Goal: Task Accomplishment & Management: Complete application form

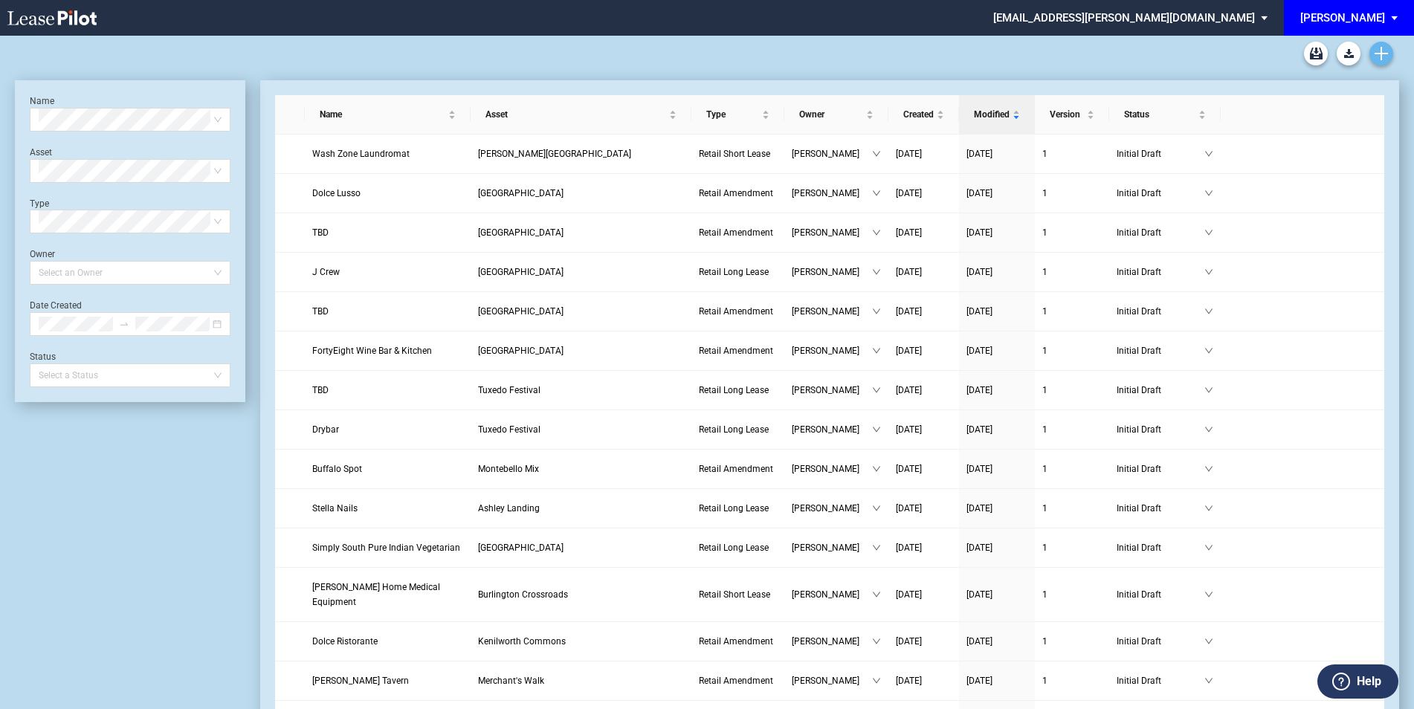
click at [1381, 56] on use "Create new document" at bounding box center [1380, 53] width 13 height 13
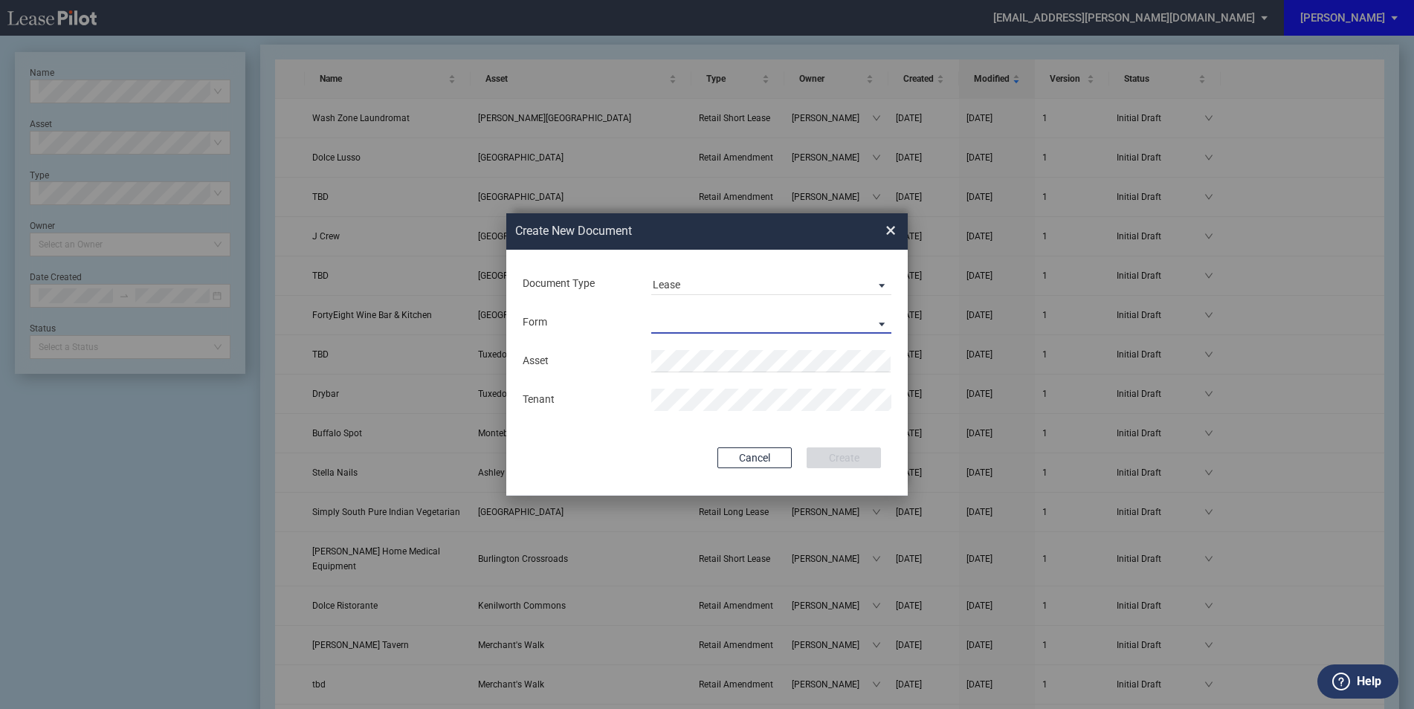
click at [696, 311] on md-select "Retail Long Lease Retail Short Lease" at bounding box center [771, 322] width 240 height 22
click at [705, 329] on div "Retail Long Lease" at bounding box center [700, 323] width 94 height 16
click at [710, 384] on span "Bonita Centre" at bounding box center [717, 390] width 110 height 12
click at [839, 456] on button "Create" at bounding box center [843, 457] width 74 height 21
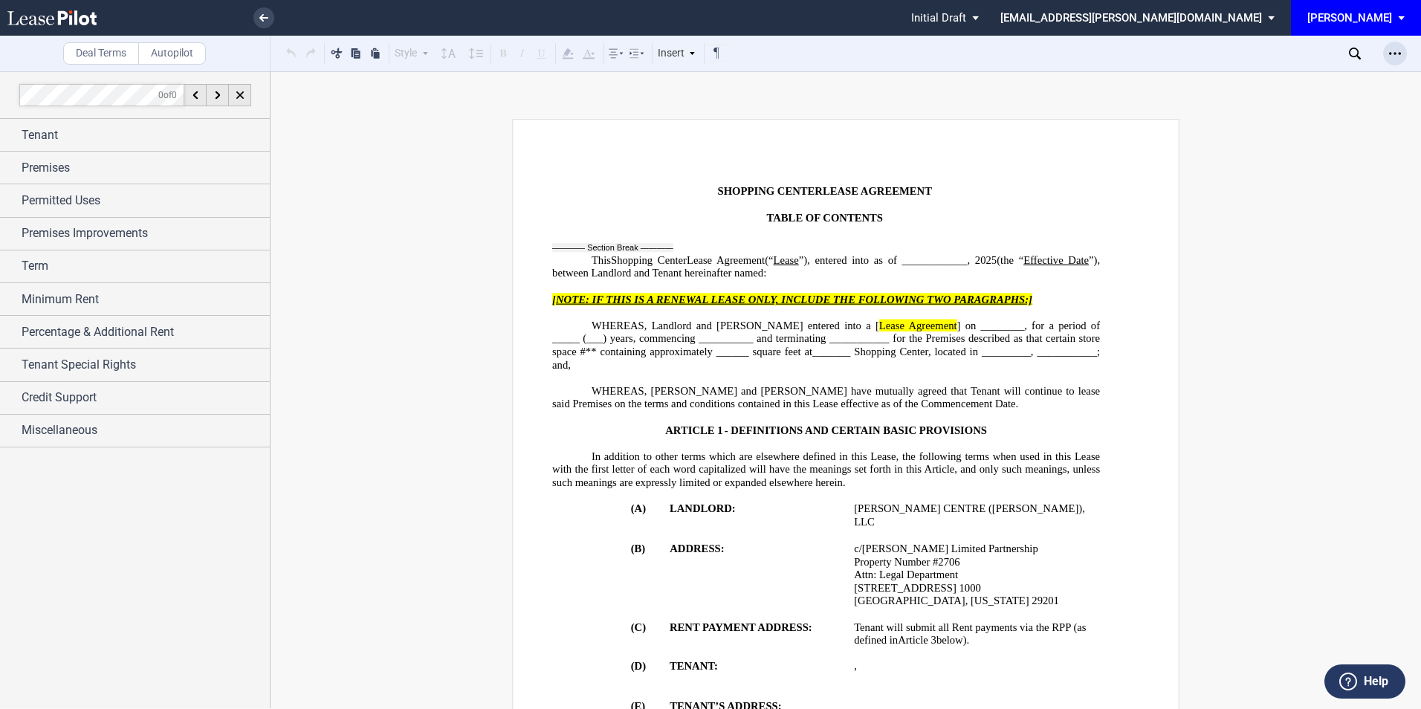
click at [1396, 58] on icon "Open Lease options menu" at bounding box center [1395, 54] width 12 height 12
click at [1292, 82] on div "Download" at bounding box center [1308, 80] width 181 height 13
click at [266, 17] on use at bounding box center [263, 17] width 9 height 7
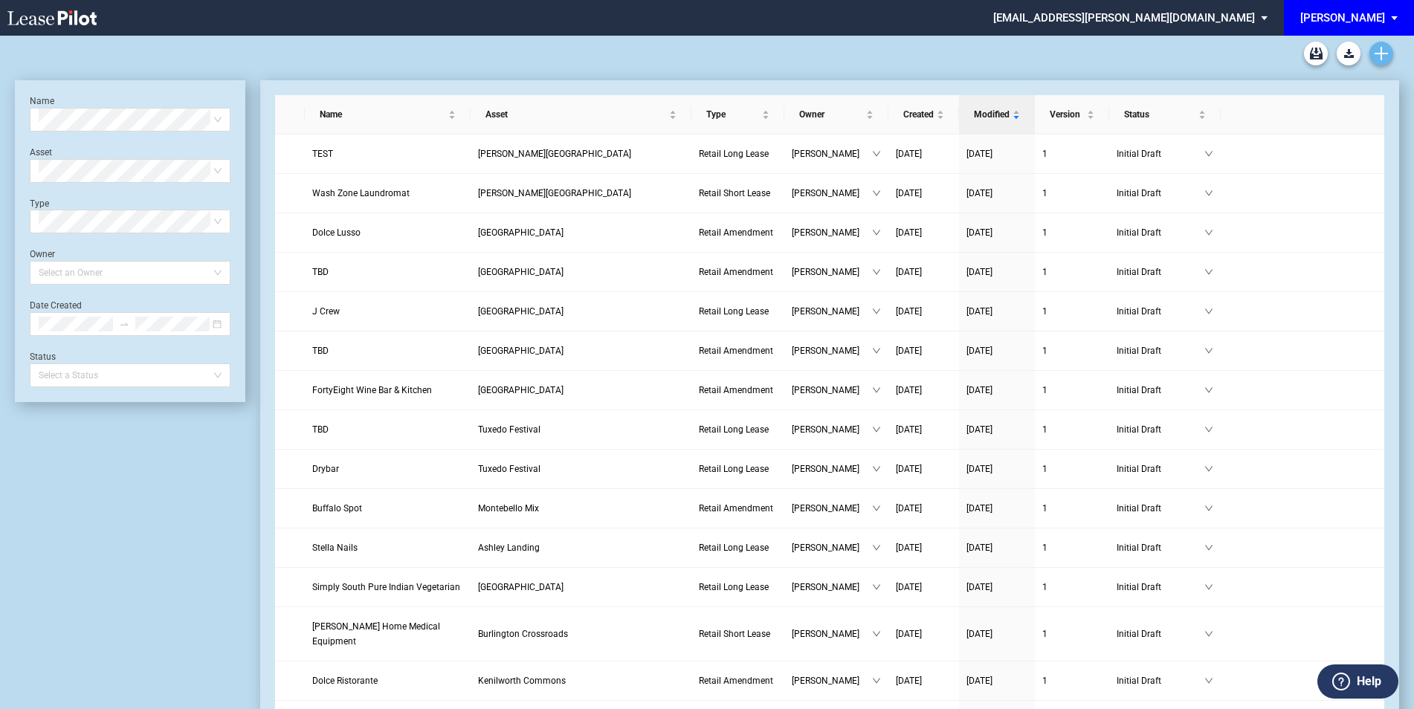
click at [1377, 51] on icon "Create new document" at bounding box center [1380, 53] width 13 height 13
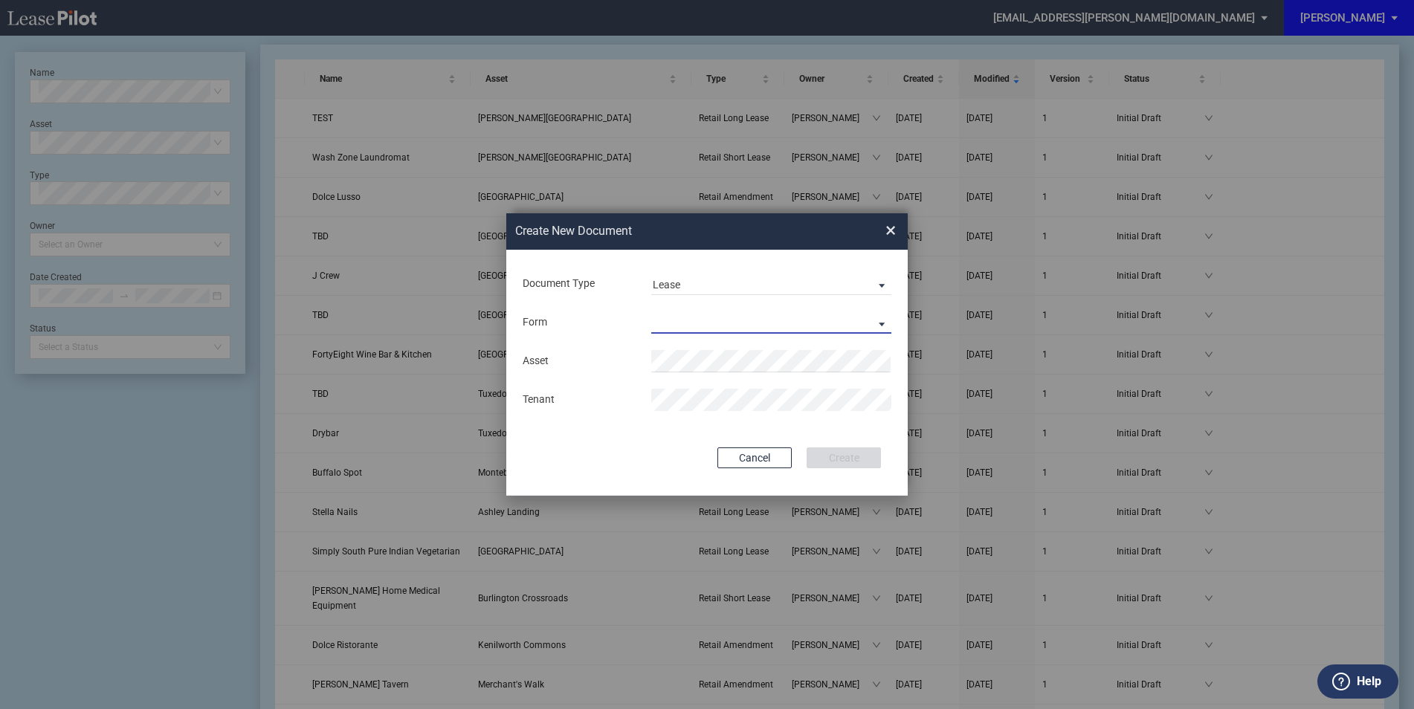
click at [710, 316] on md-select "Retail Long Lease Retail Short Lease" at bounding box center [771, 322] width 240 height 22
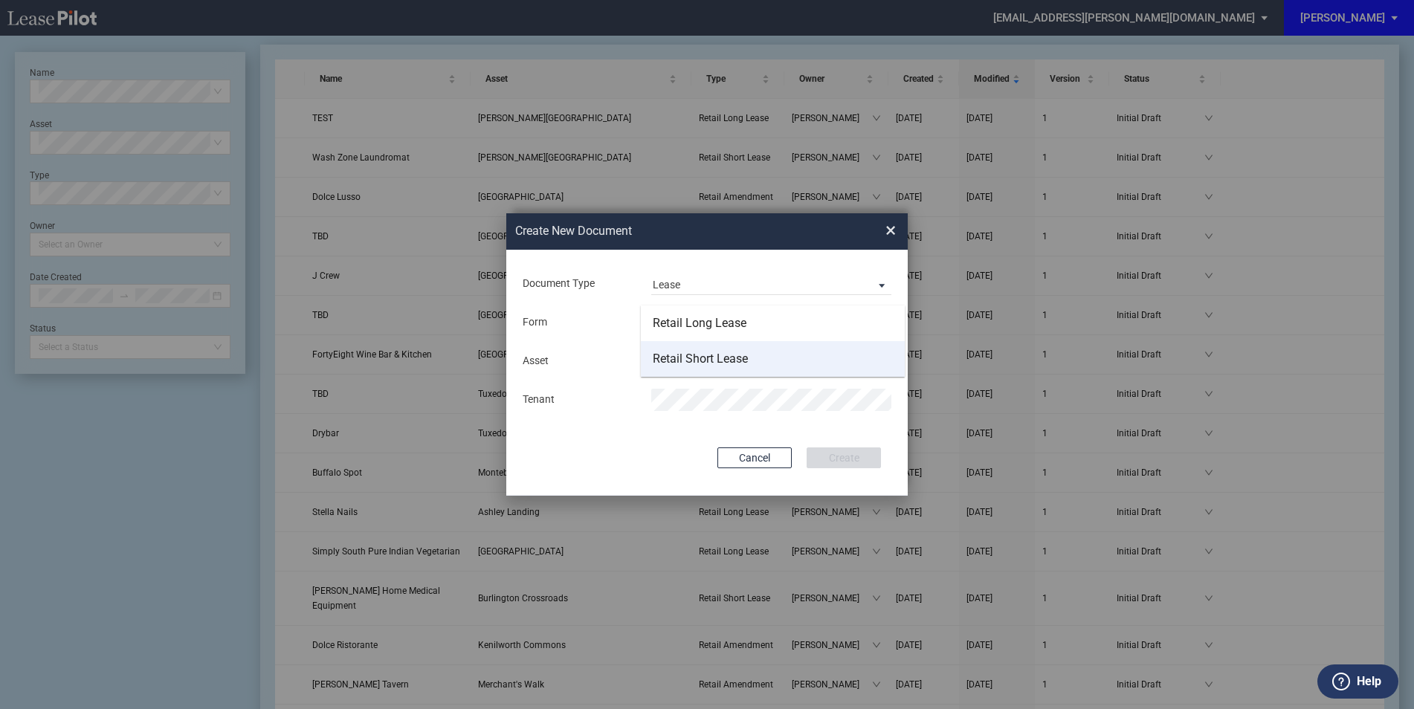
click at [697, 352] on div "Retail Short Lease" at bounding box center [700, 359] width 95 height 16
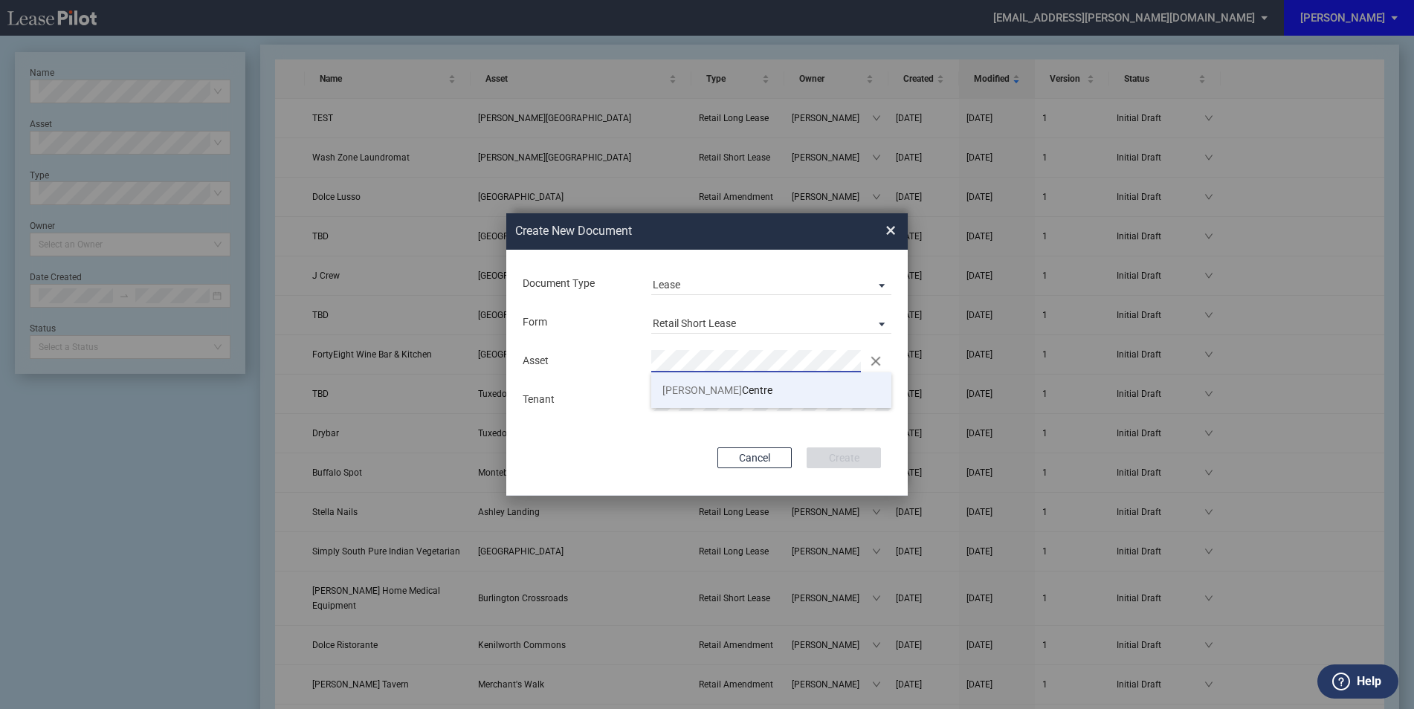
click at [695, 392] on span "Bonita Centre" at bounding box center [717, 390] width 110 height 12
click at [842, 460] on button "Create" at bounding box center [843, 457] width 74 height 21
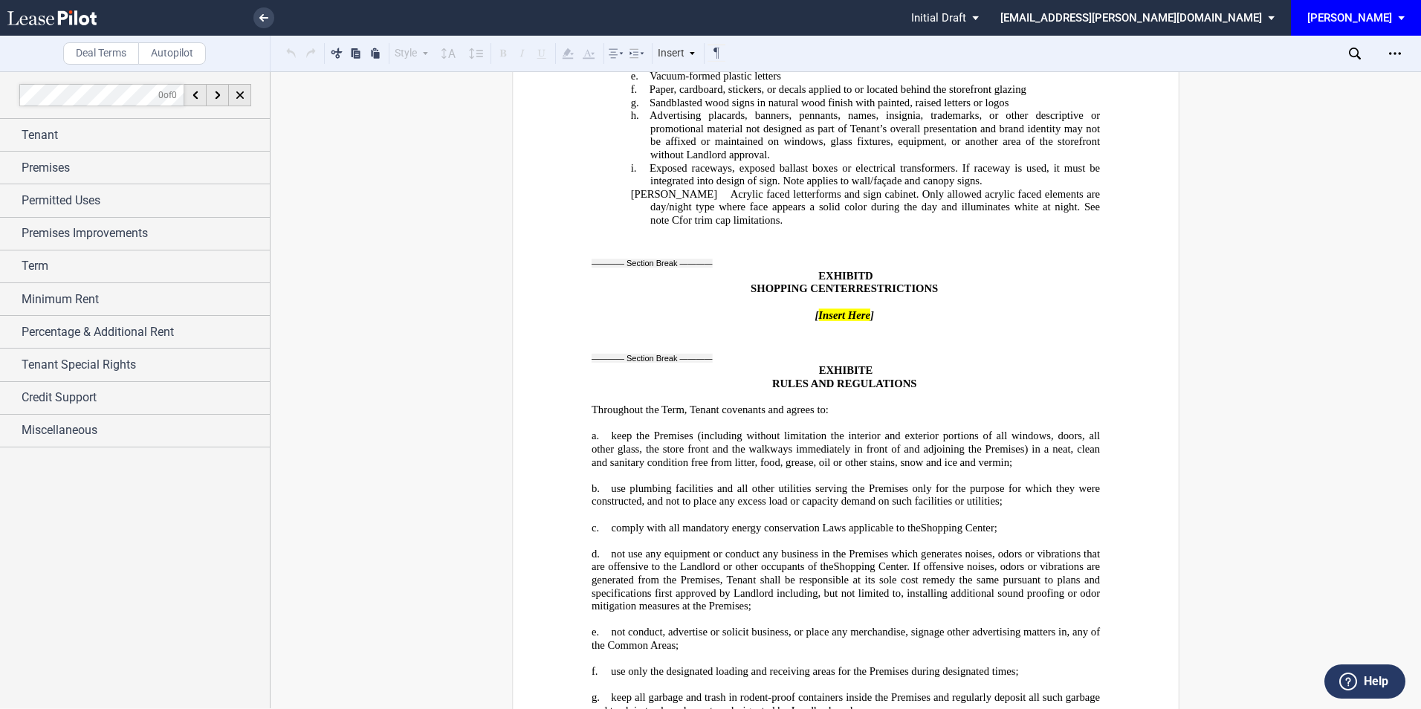
scroll to position [16294, 0]
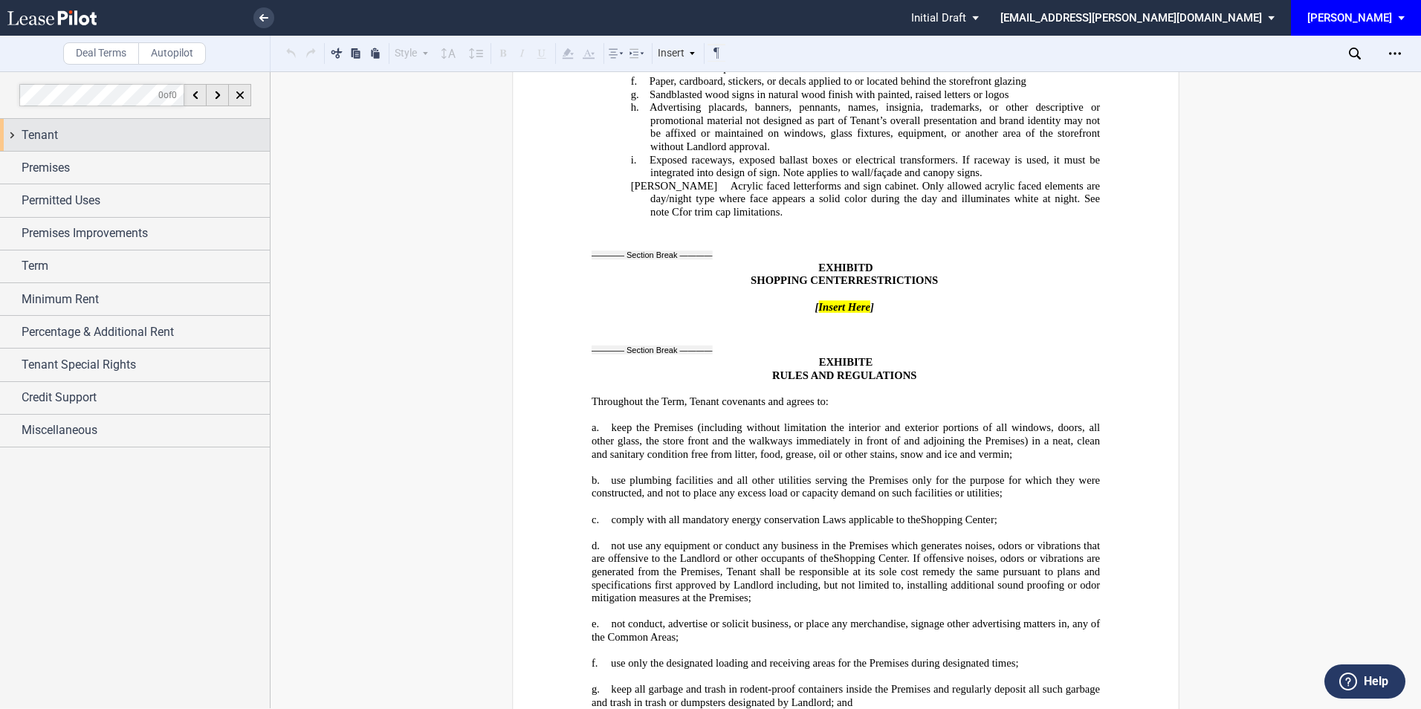
click at [70, 138] on div "Tenant" at bounding box center [146, 135] width 248 height 18
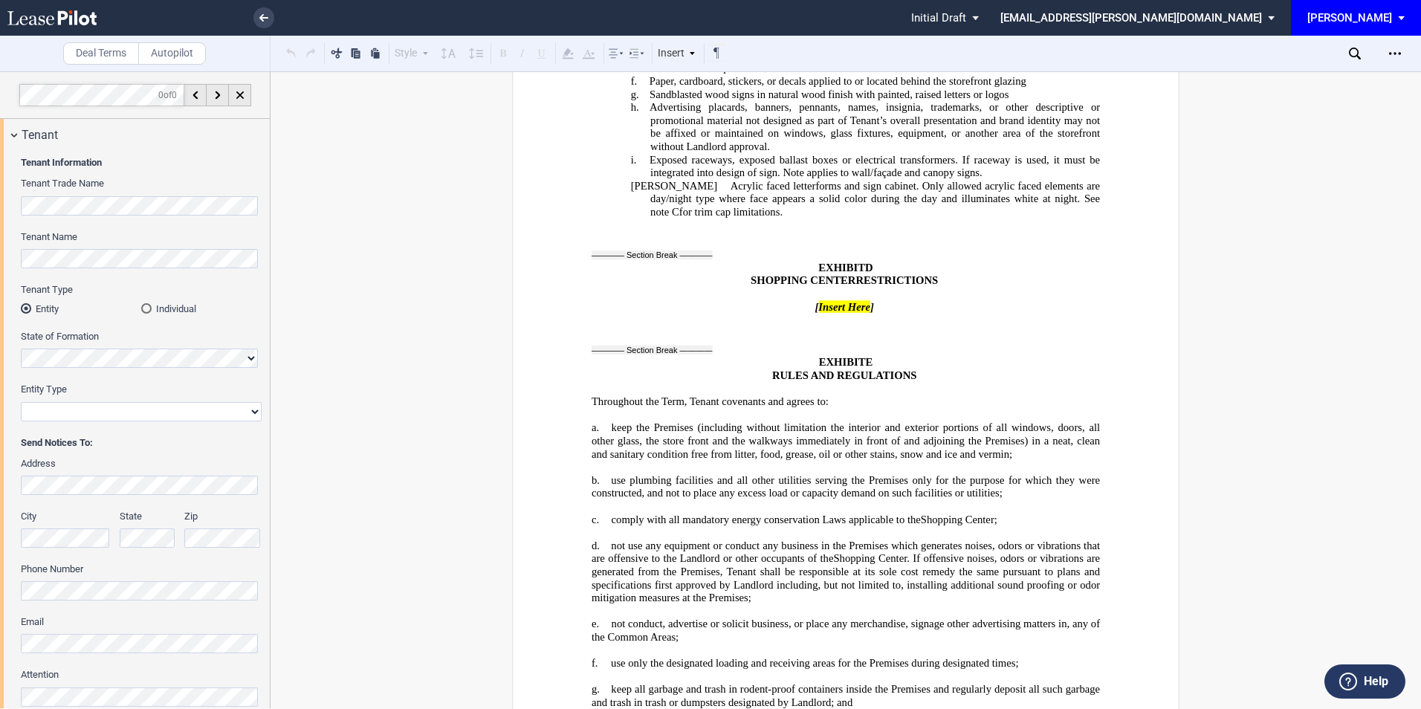
scroll to position [318, 0]
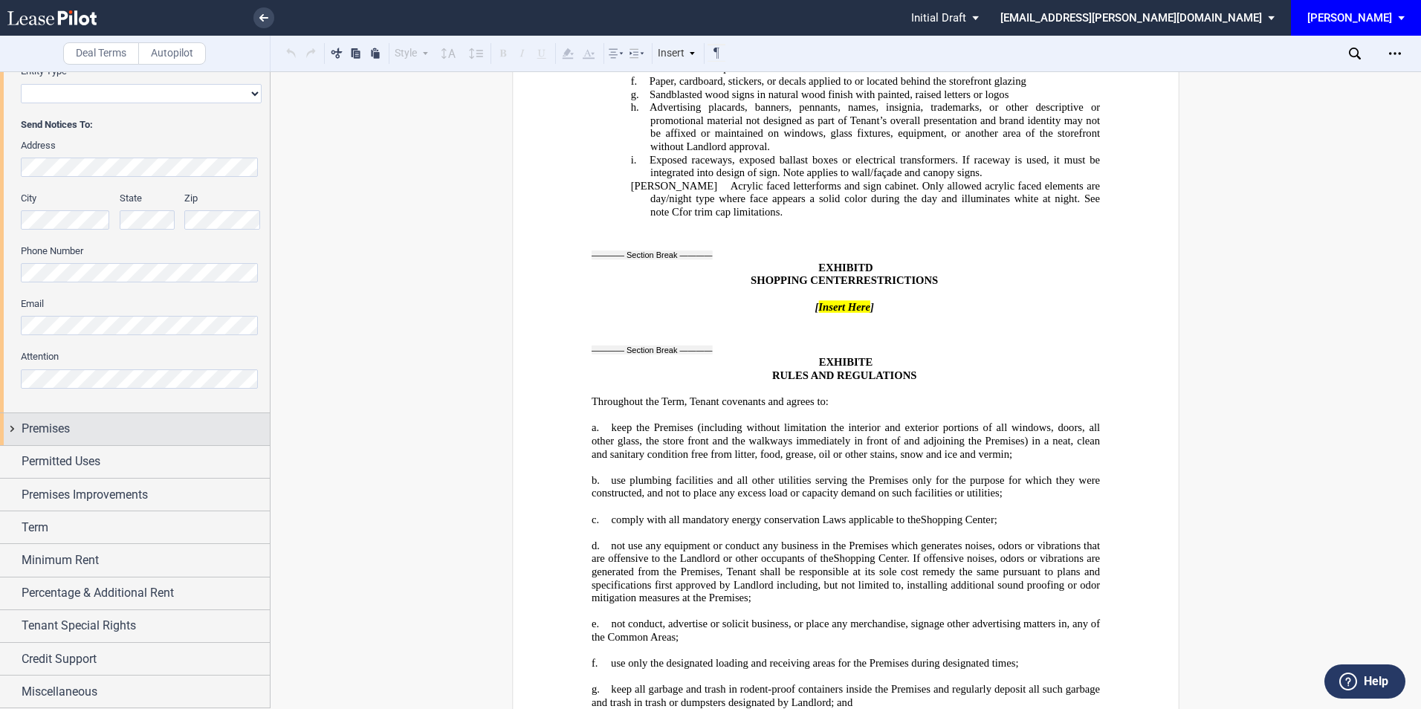
click at [109, 430] on div "Premises" at bounding box center [146, 429] width 248 height 18
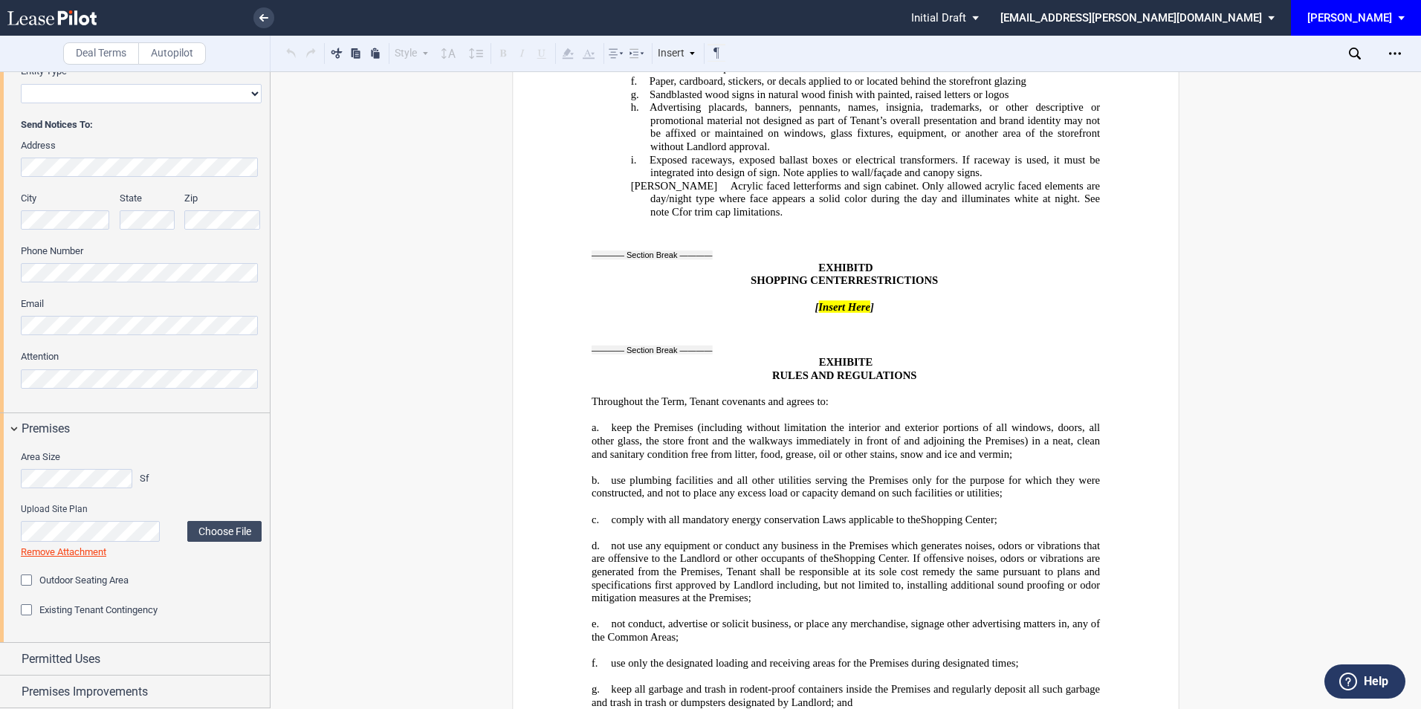
scroll to position [515, 0]
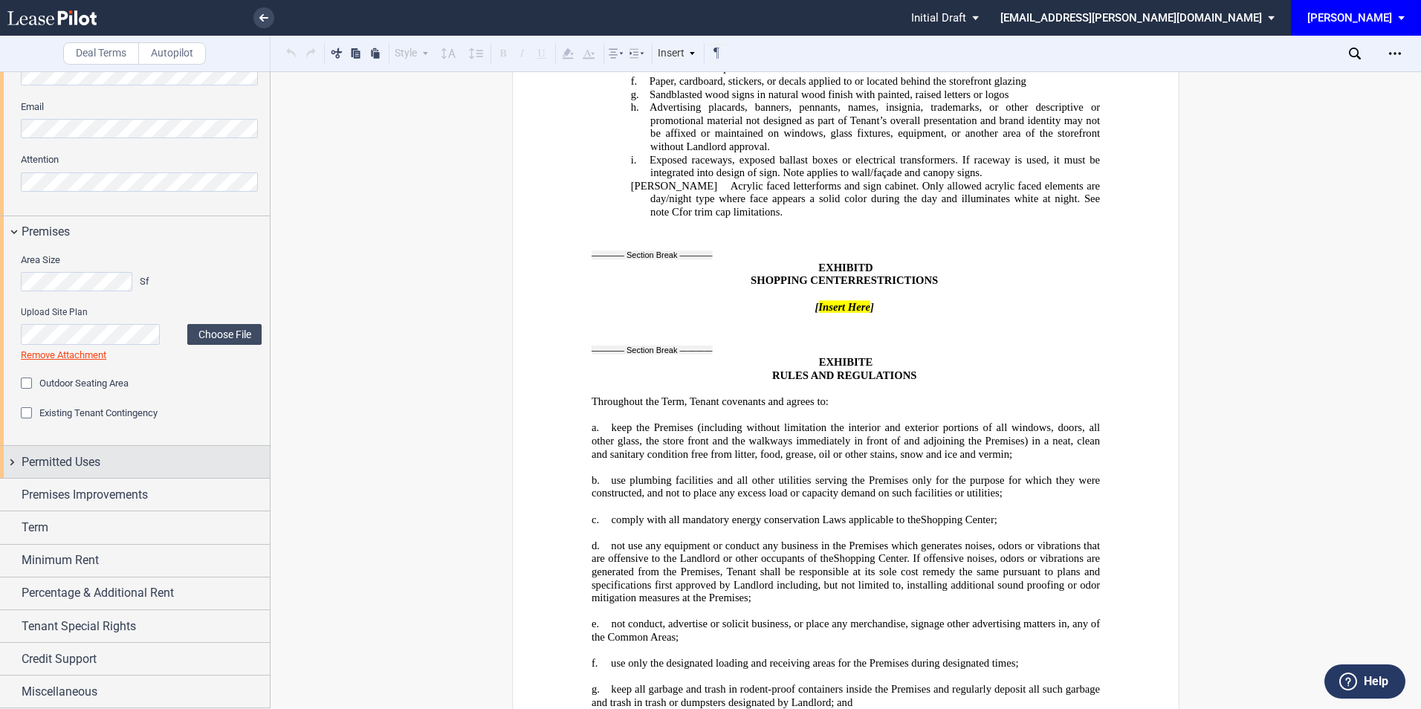
click at [105, 465] on div "Permitted Uses" at bounding box center [146, 462] width 248 height 18
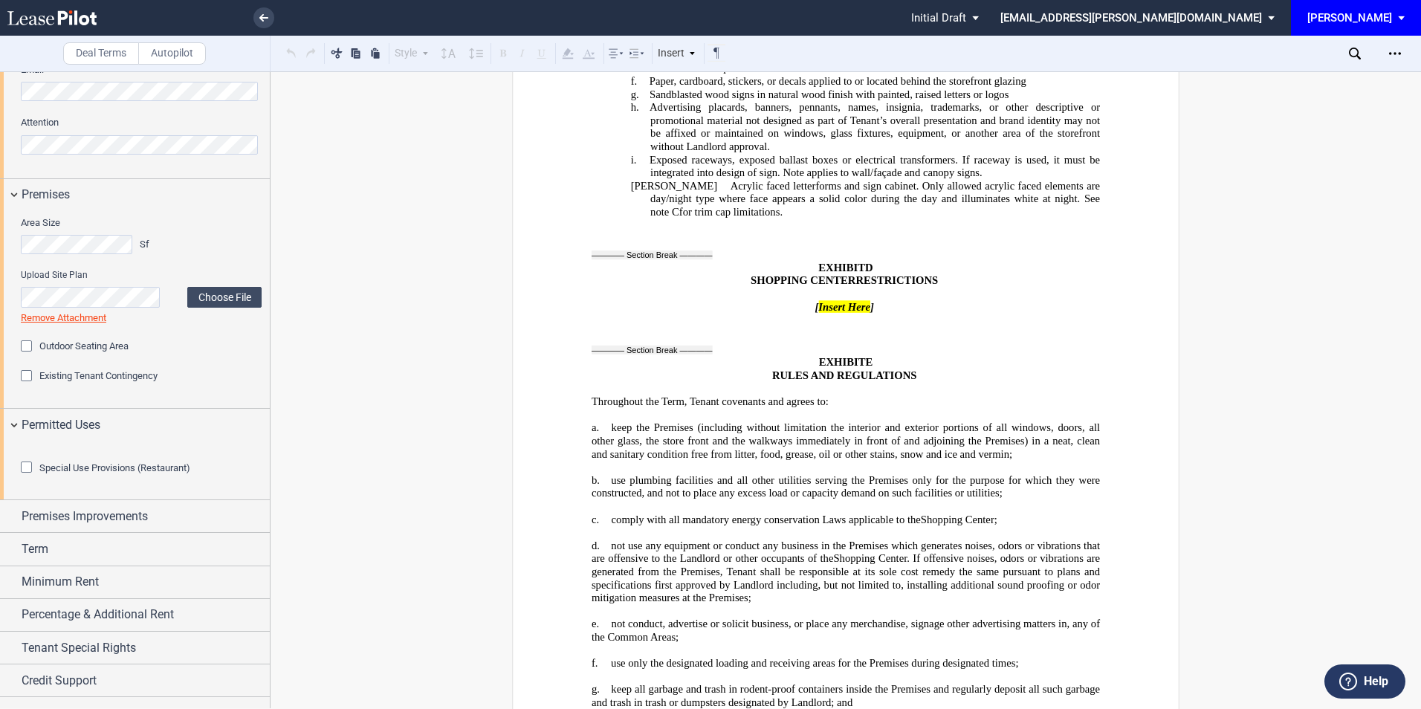
scroll to position [656, 0]
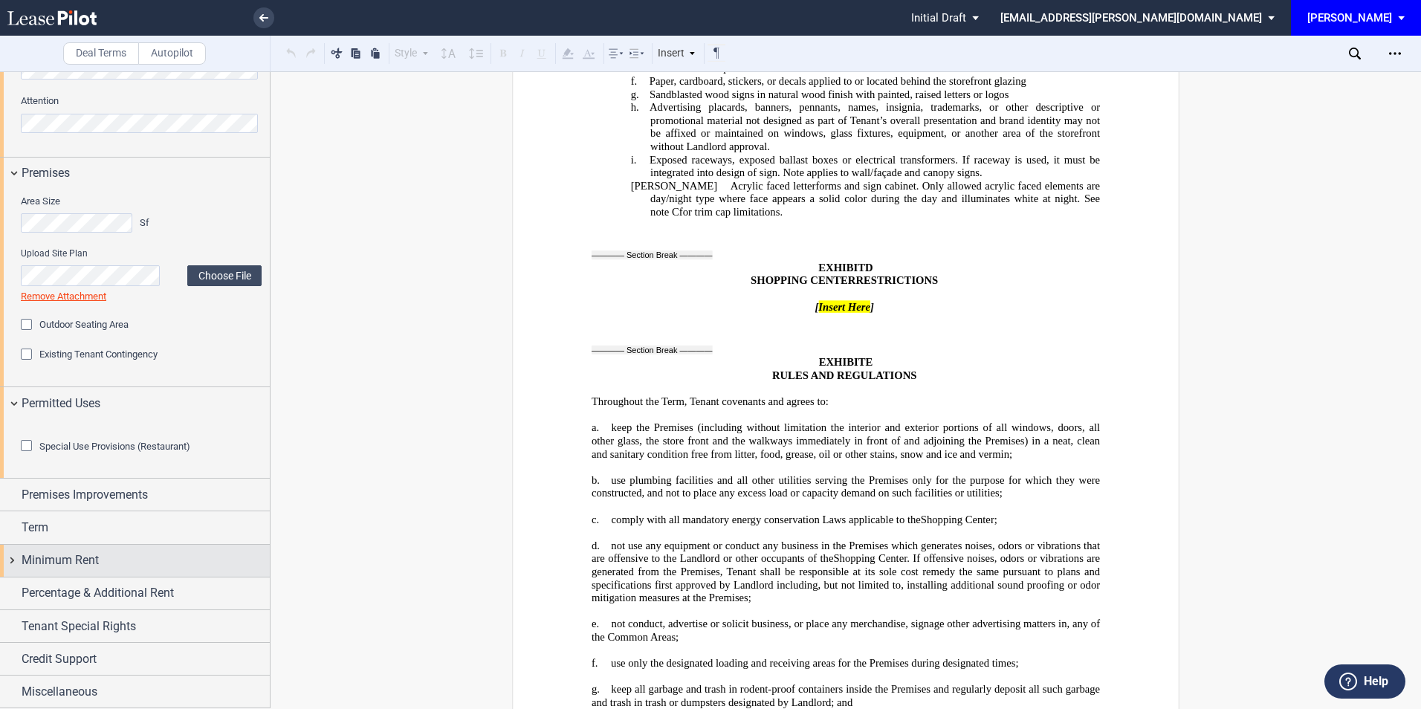
click at [97, 558] on span "Minimum Rent" at bounding box center [60, 560] width 77 height 18
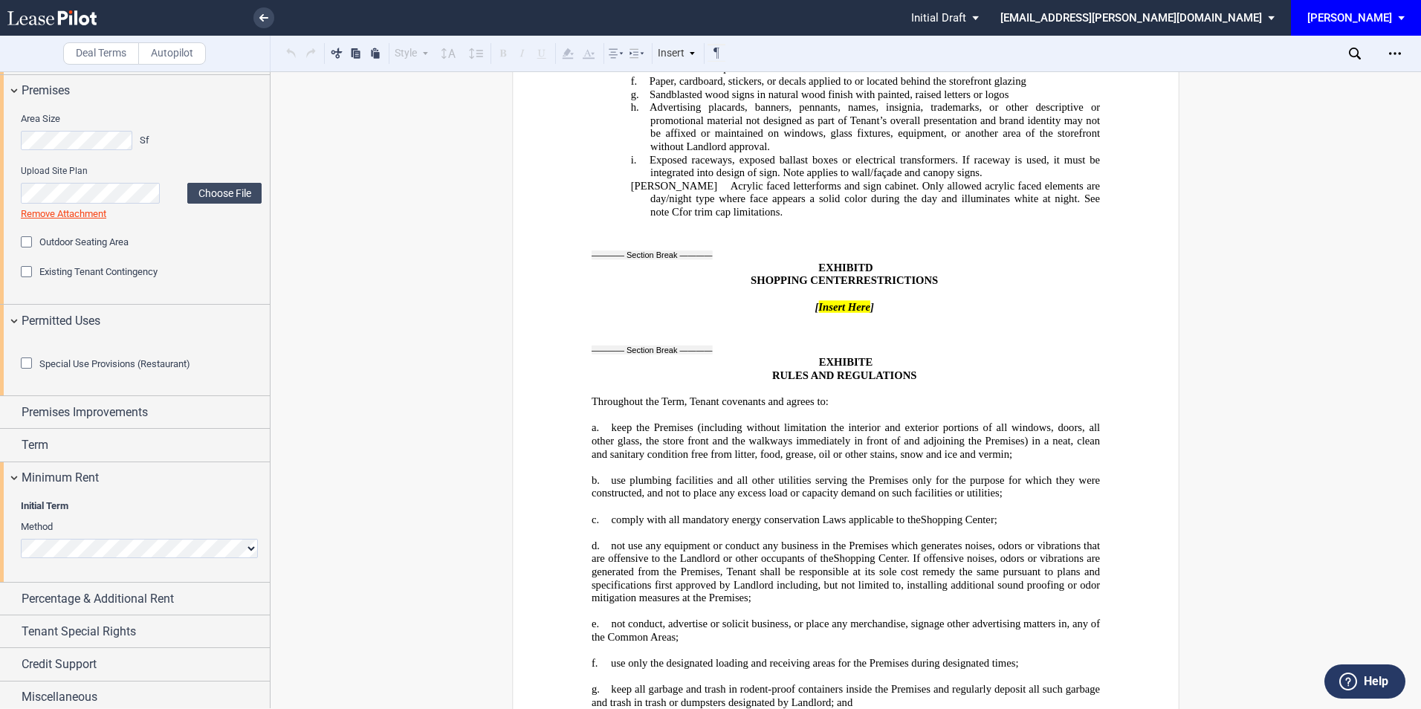
scroll to position [744, 0]
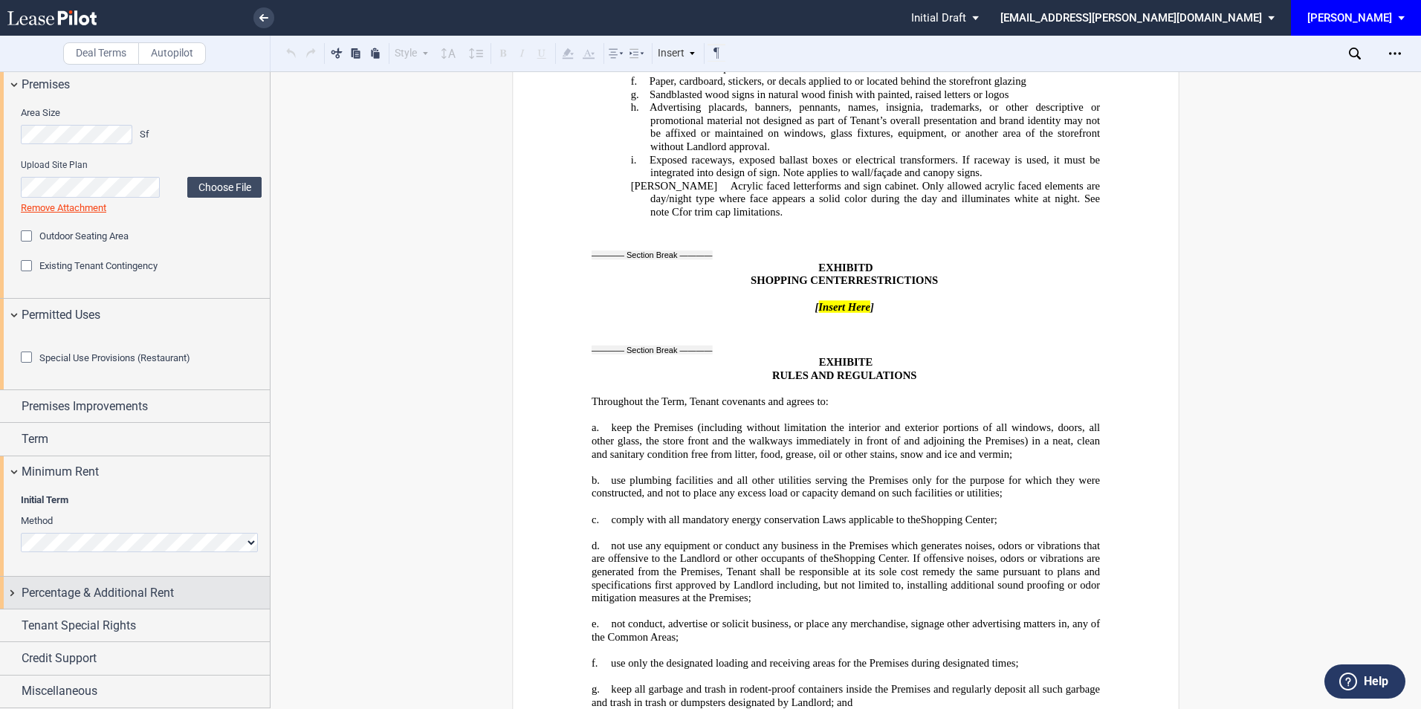
click at [109, 599] on span "Percentage & Additional Rent" at bounding box center [98, 593] width 152 height 18
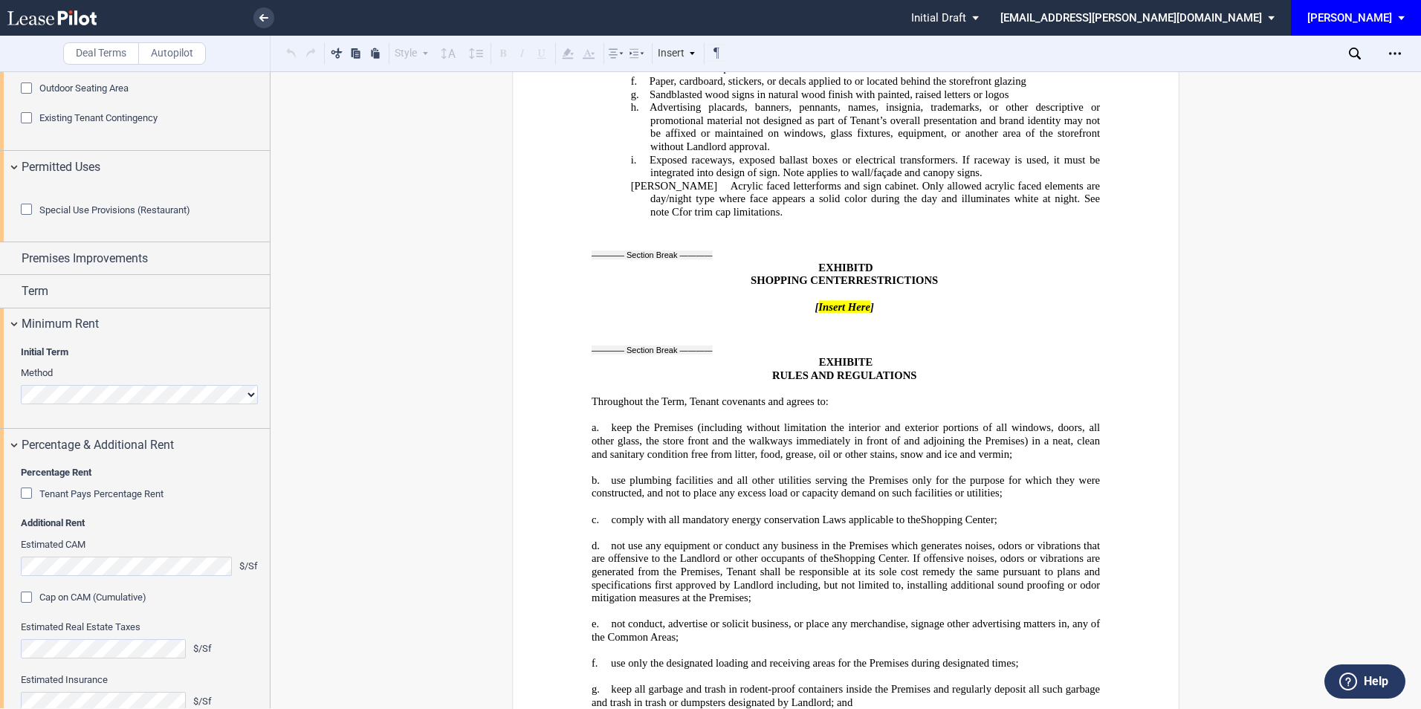
scroll to position [1041, 0]
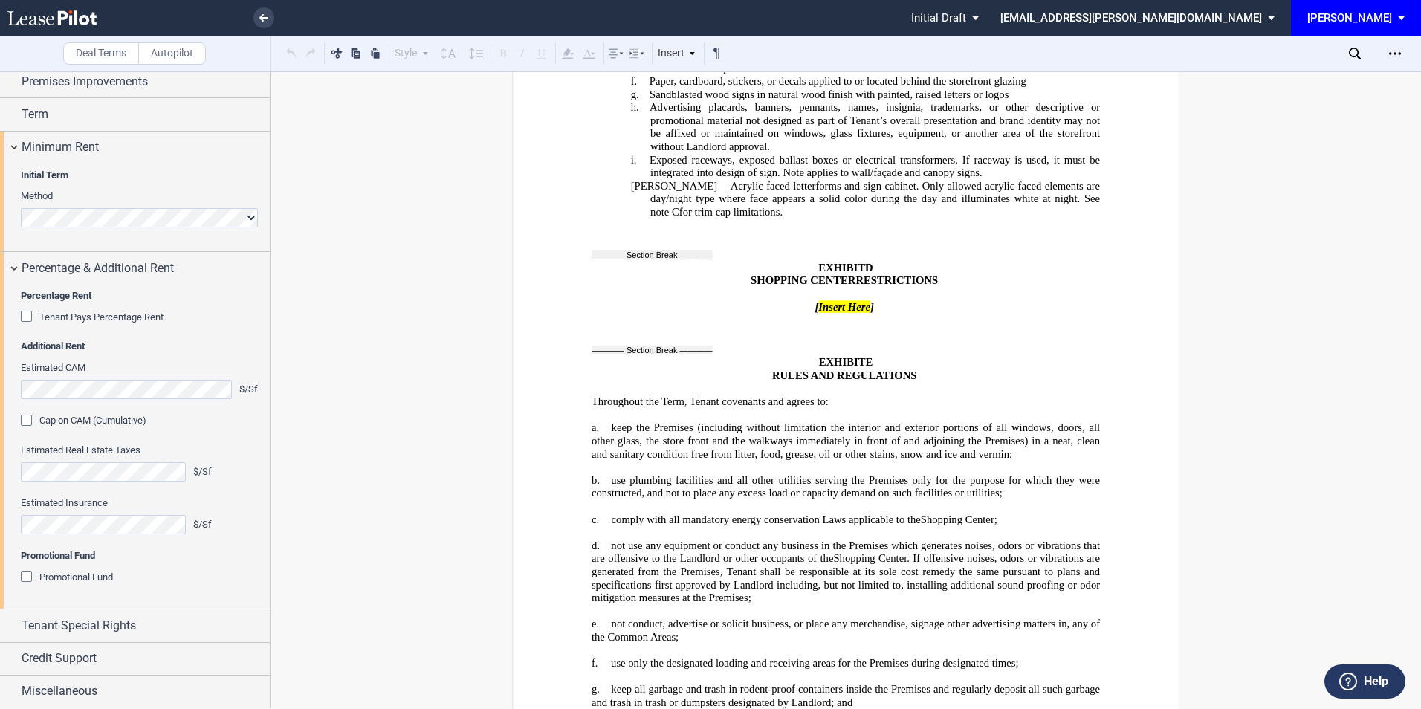
click at [27, 326] on div "Tenant Pays Percentage Rent" at bounding box center [28, 318] width 15 height 15
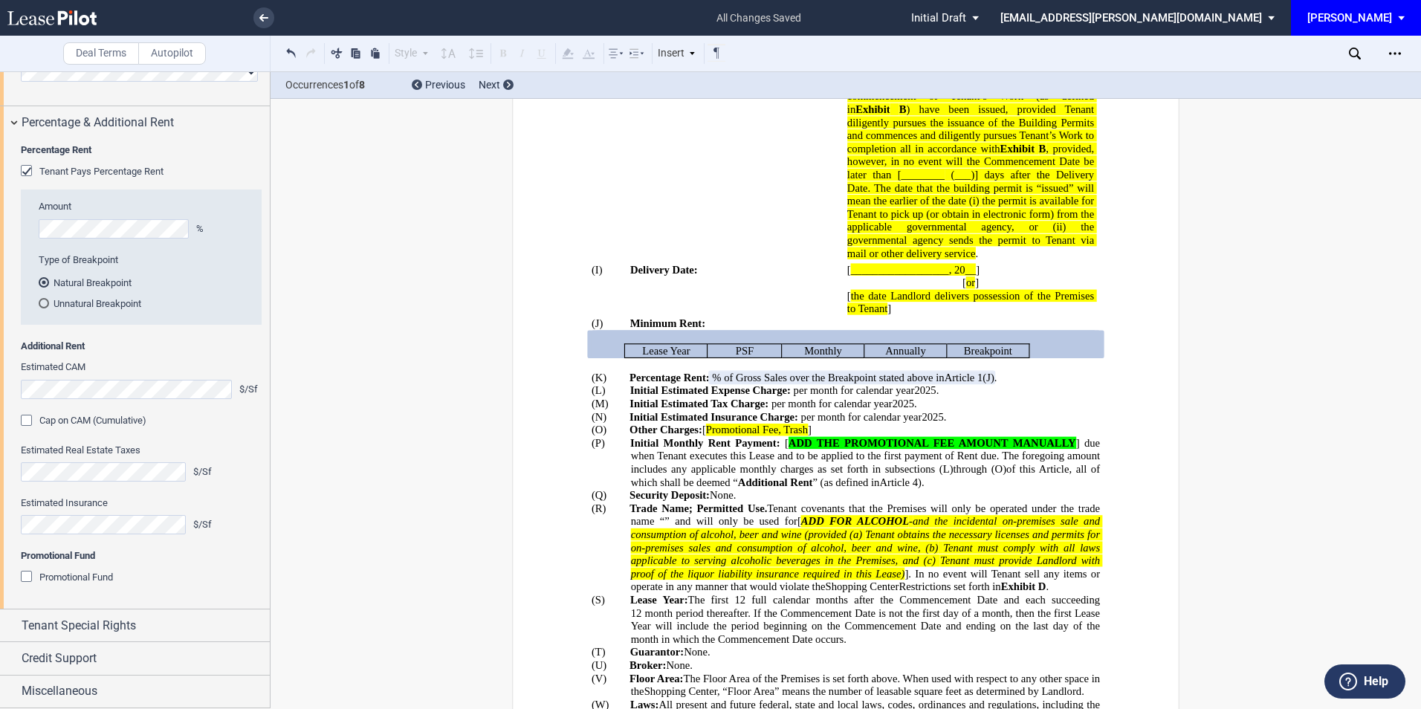
scroll to position [1214, 0]
click at [143, 615] on div "Tenant Special Rights" at bounding box center [135, 625] width 270 height 32
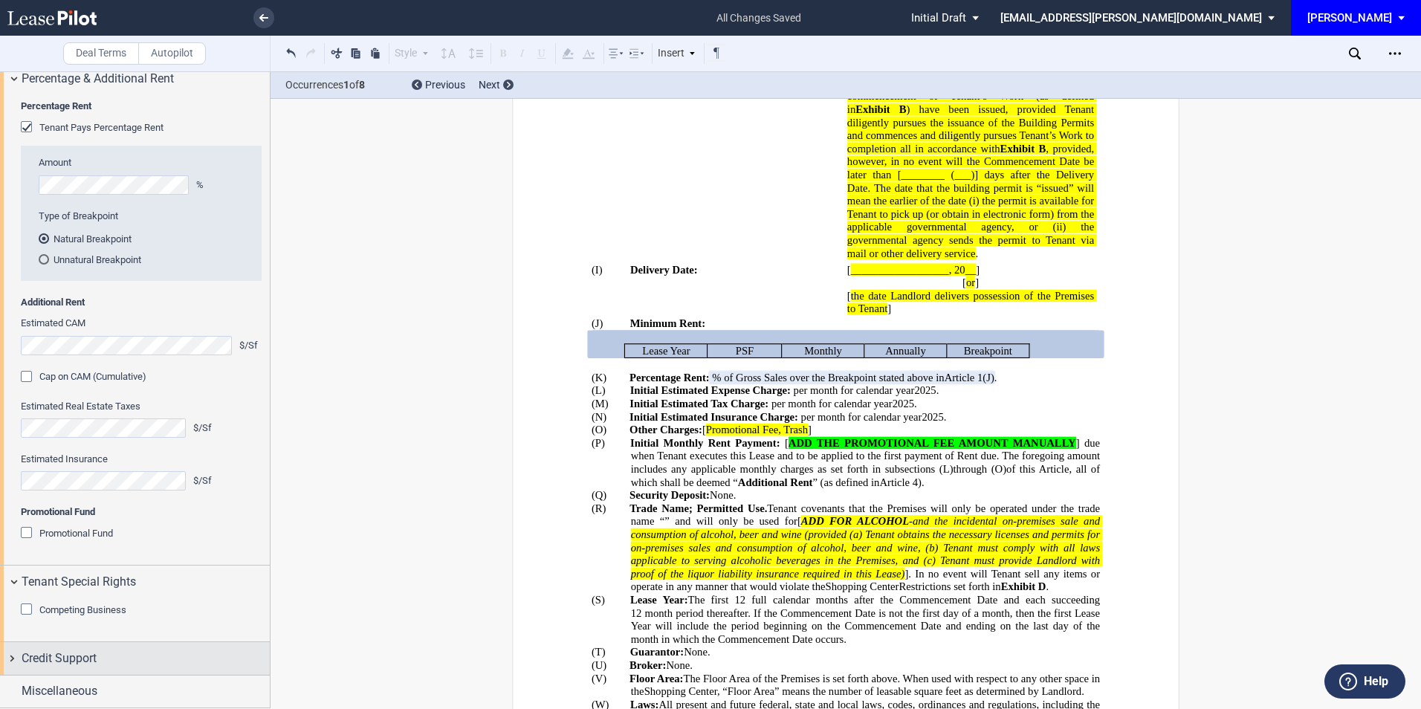
scroll to position [1258, 0]
click at [103, 655] on div "Credit Support" at bounding box center [146, 659] width 248 height 18
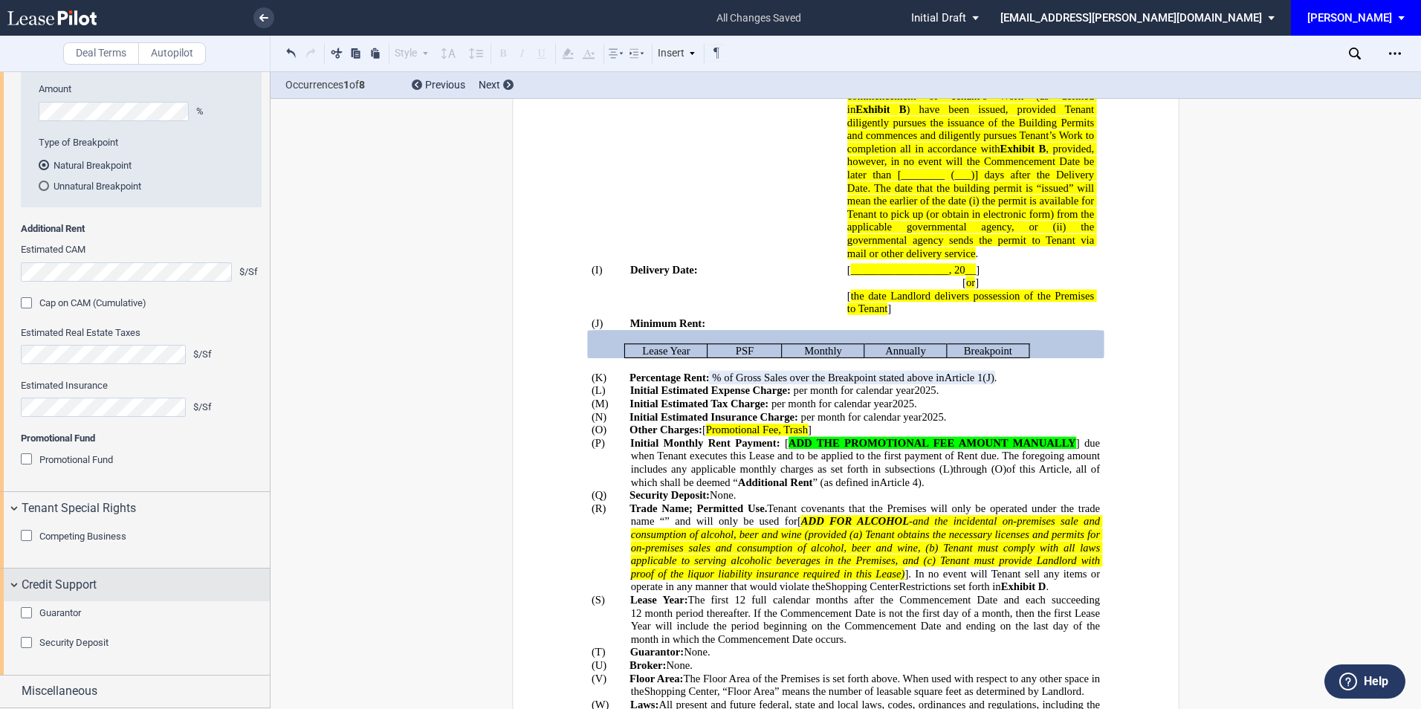
scroll to position [1332, 0]
click at [30, 613] on div "Guarantor" at bounding box center [28, 614] width 15 height 15
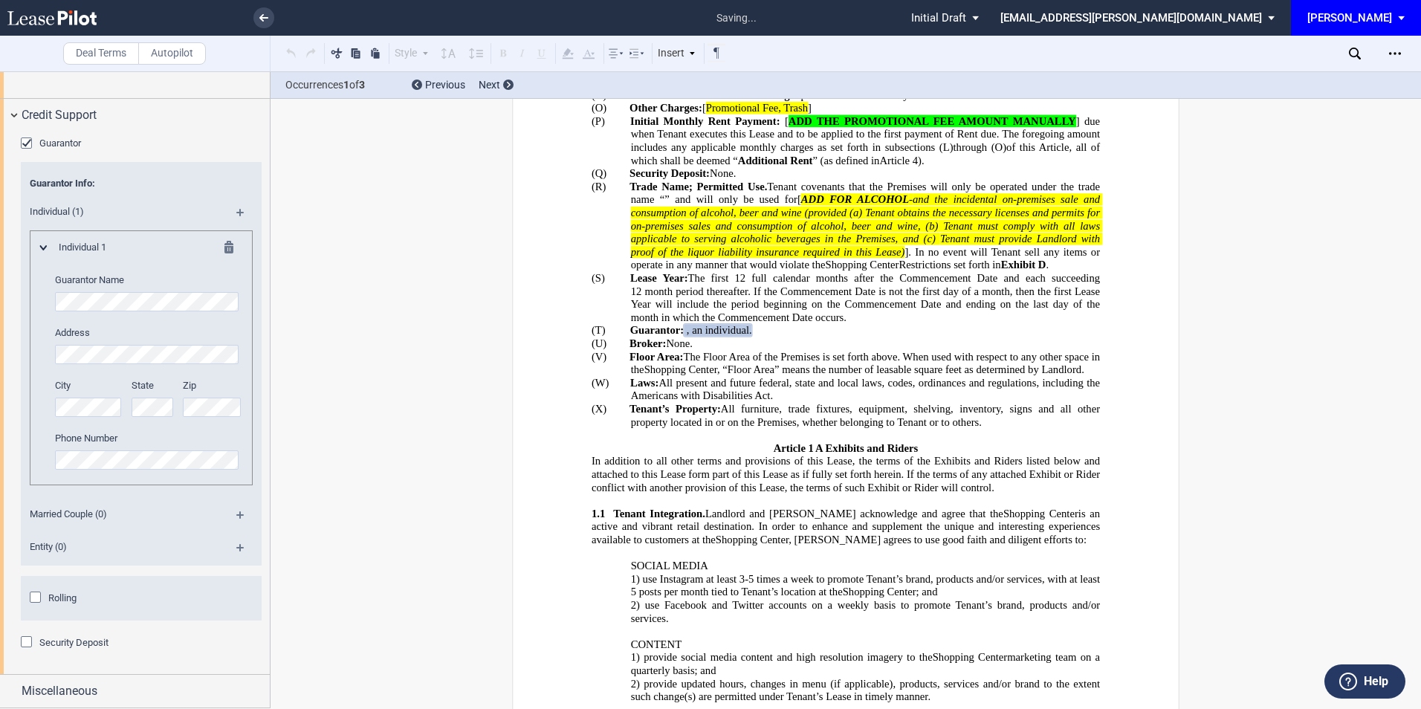
scroll to position [1801, 0]
click at [27, 646] on div "Security Deposit" at bounding box center [28, 643] width 15 height 15
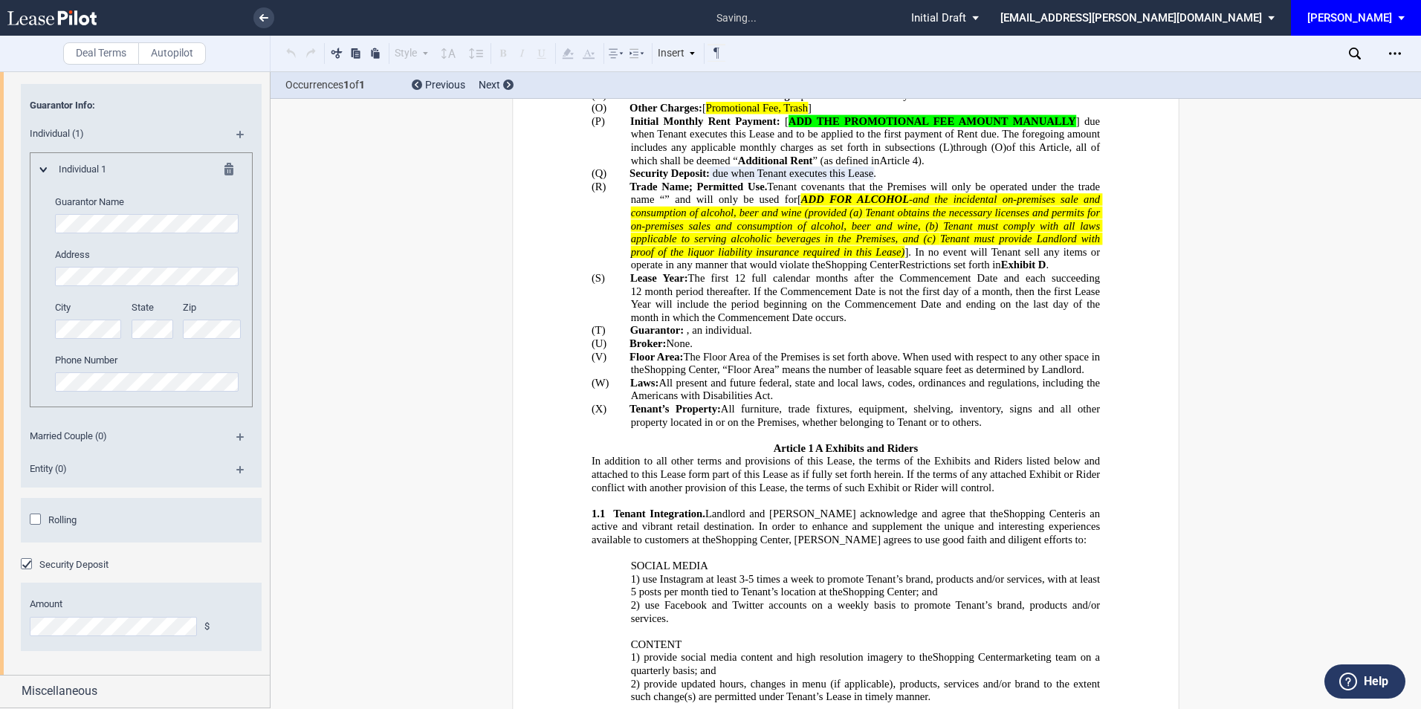
scroll to position [1880, 0]
click at [117, 694] on div "Miscellaneous" at bounding box center [146, 691] width 248 height 18
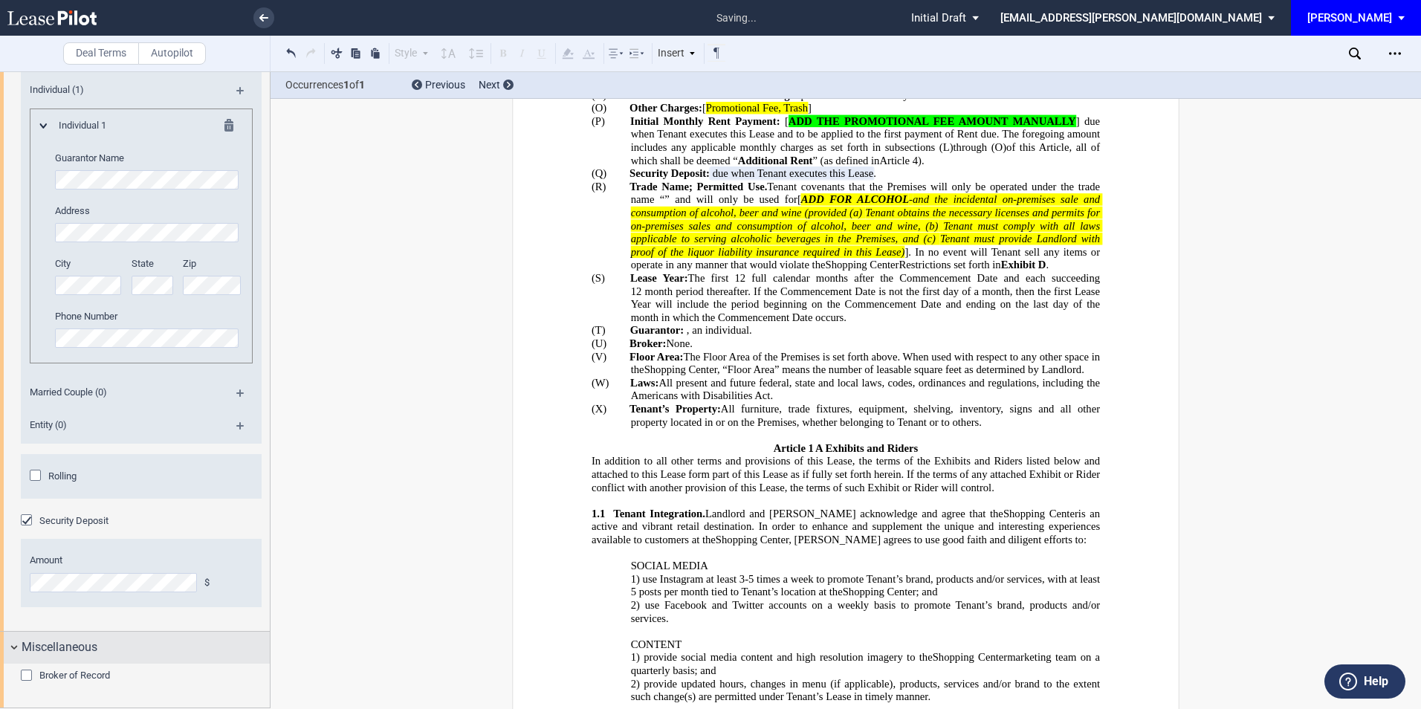
scroll to position [1923, 0]
click at [30, 676] on div "Broker of Record" at bounding box center [28, 677] width 15 height 15
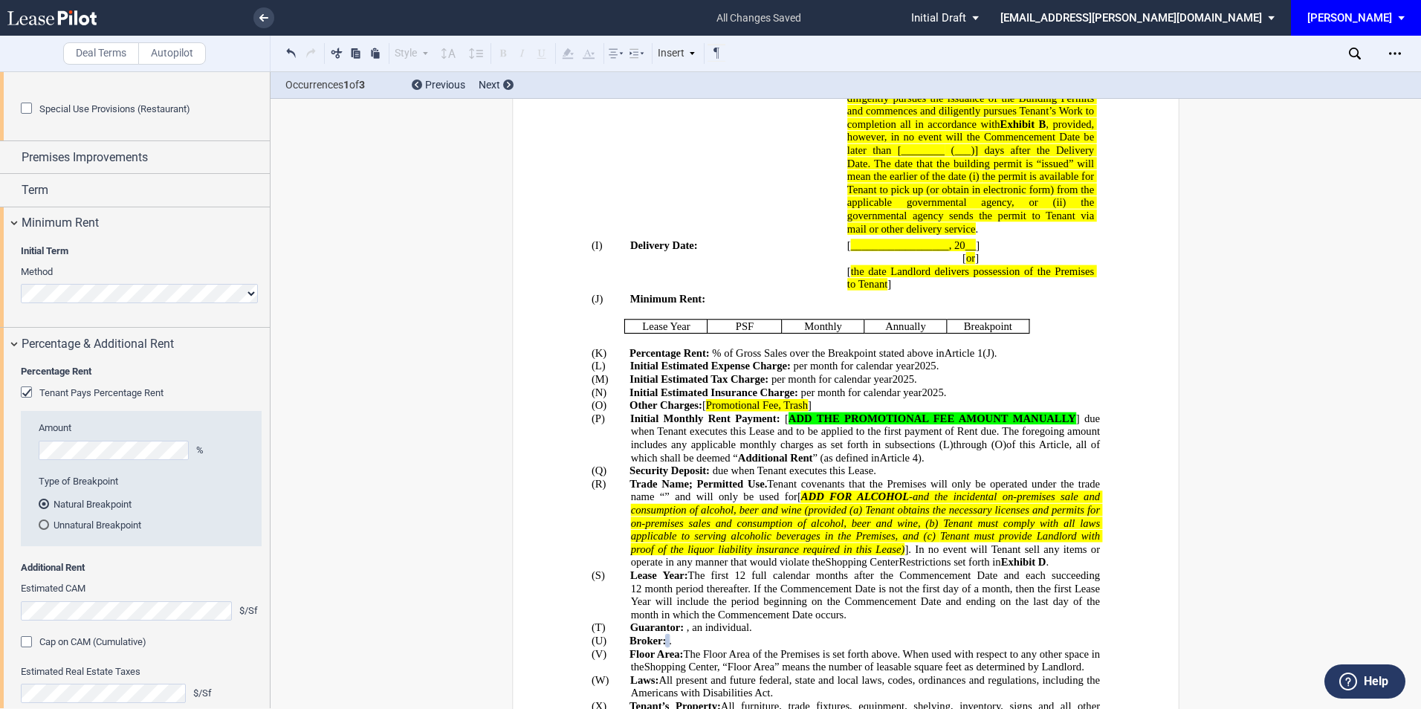
scroll to position [812, 0]
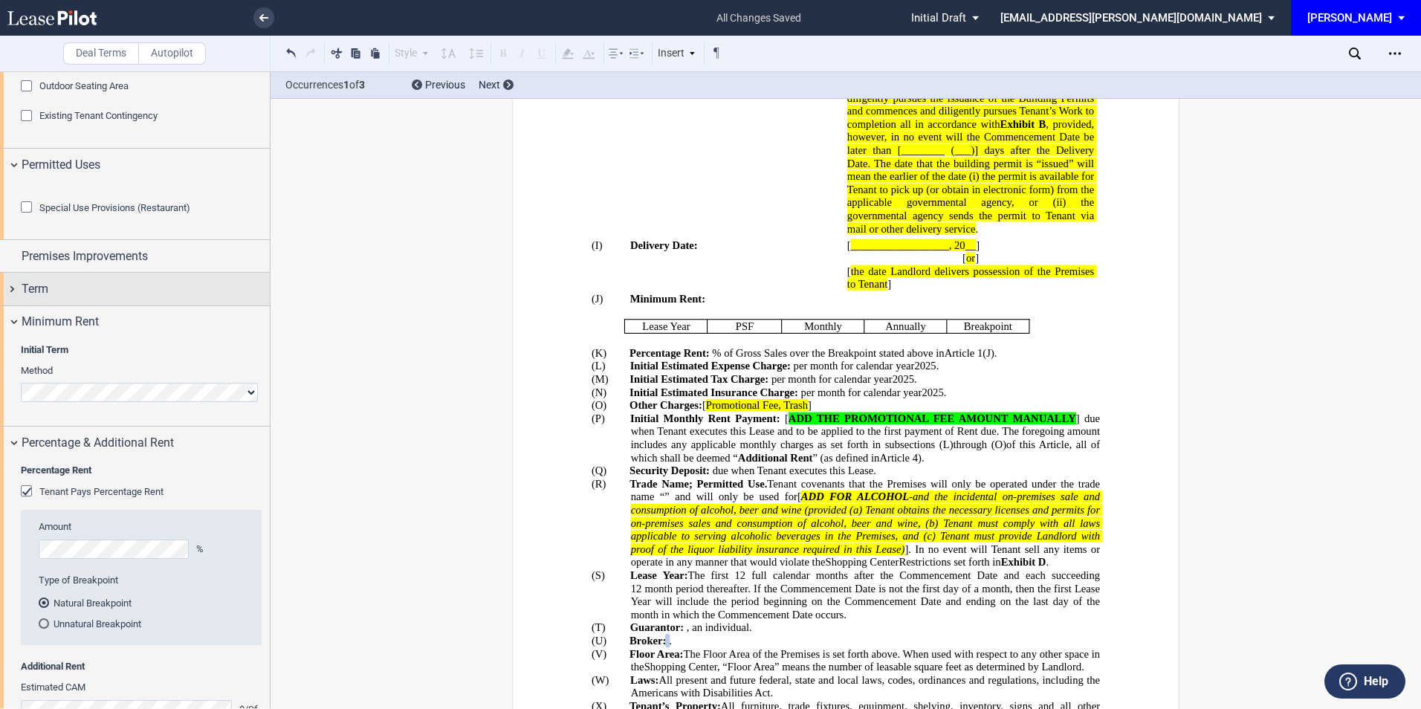
click at [65, 298] on div "Term" at bounding box center [146, 289] width 248 height 18
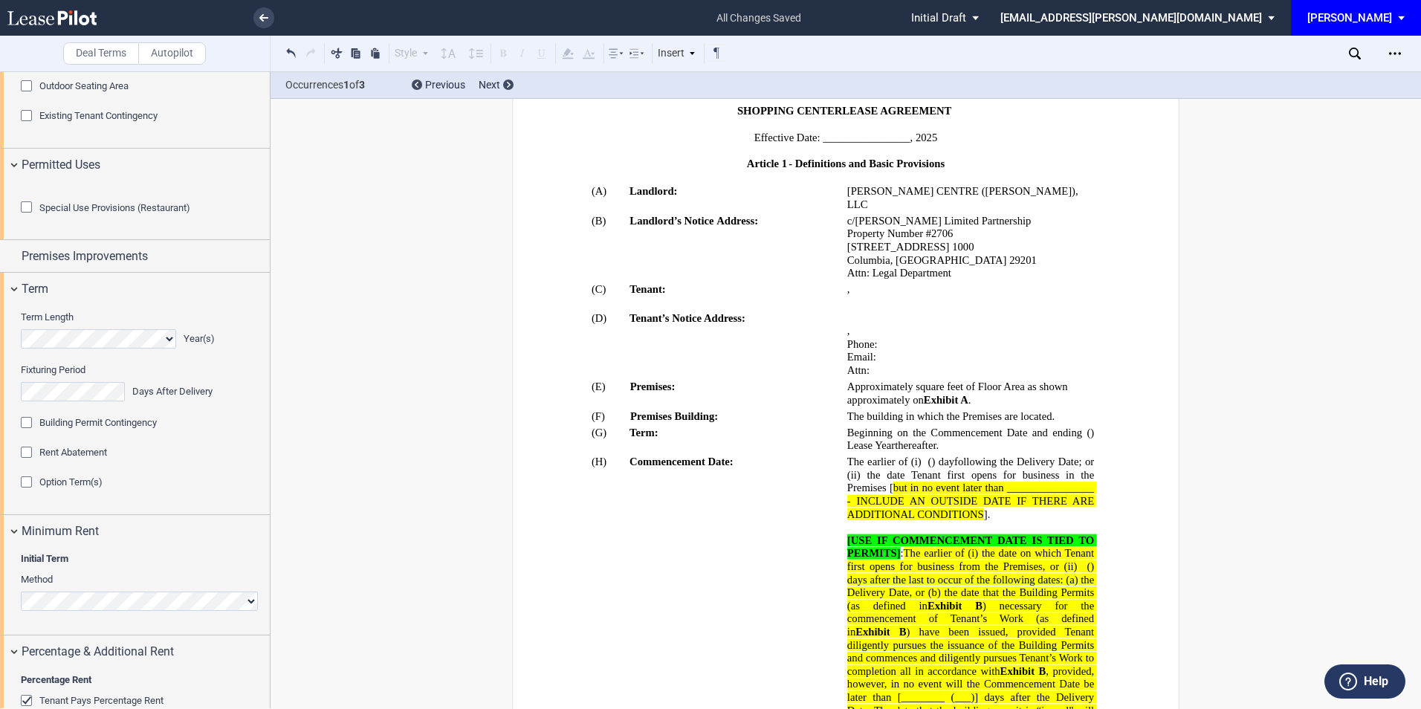
scroll to position [33, 0]
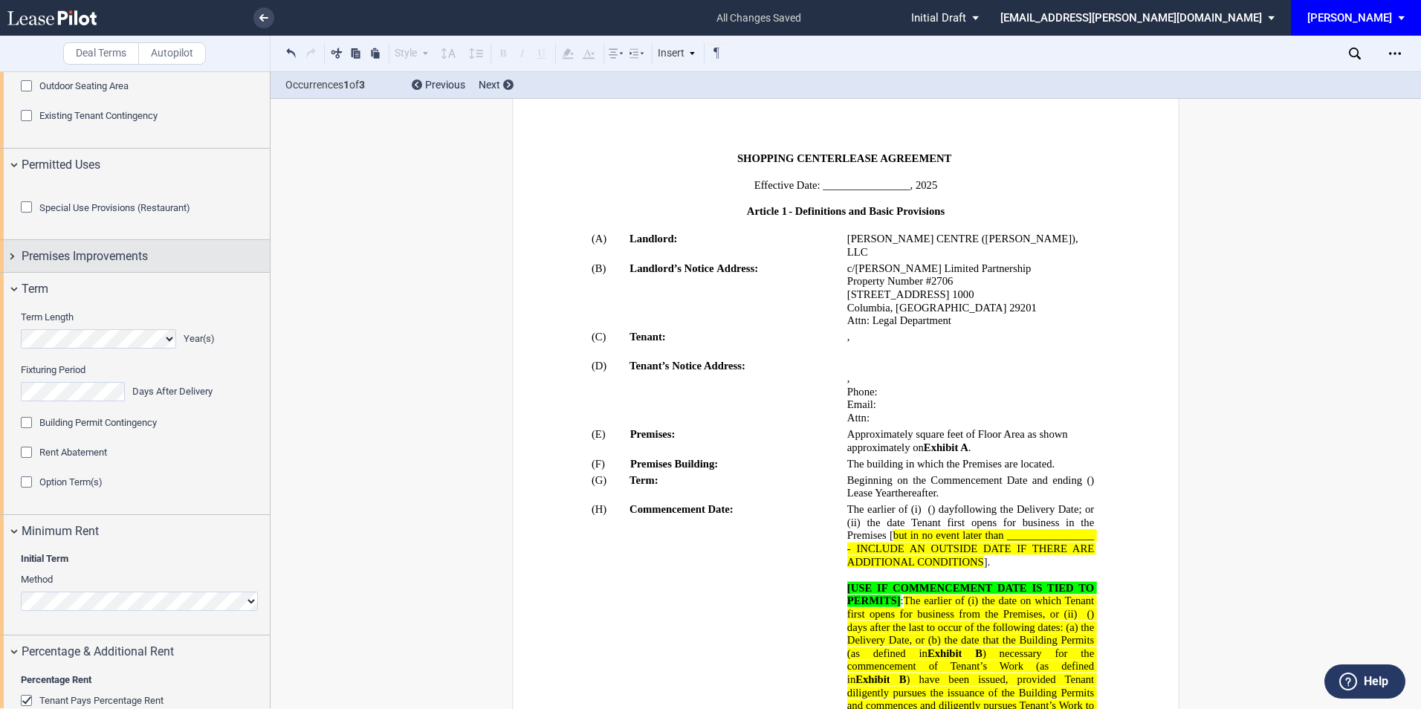
click at [137, 265] on span "Premises Improvements" at bounding box center [85, 256] width 126 height 18
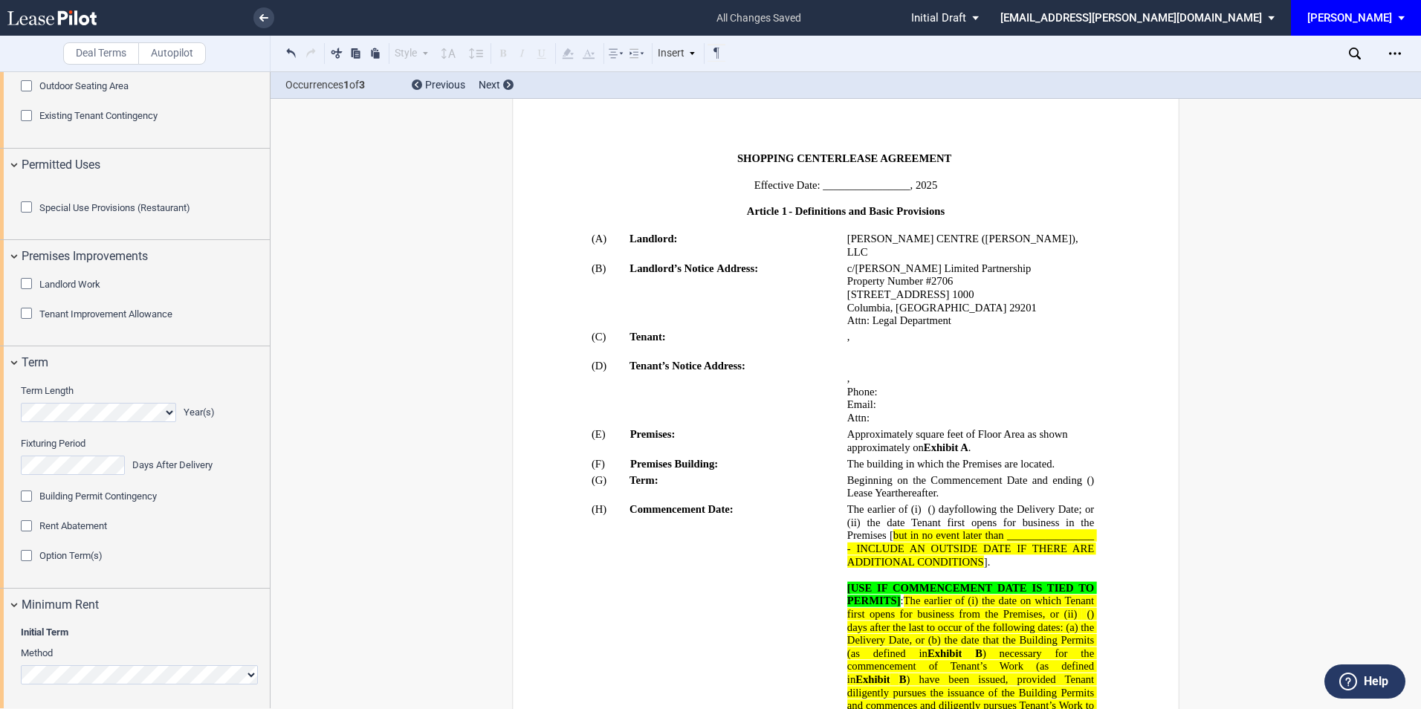
click at [26, 323] on div "Tenant Improvement Allowance" at bounding box center [28, 315] width 15 height 15
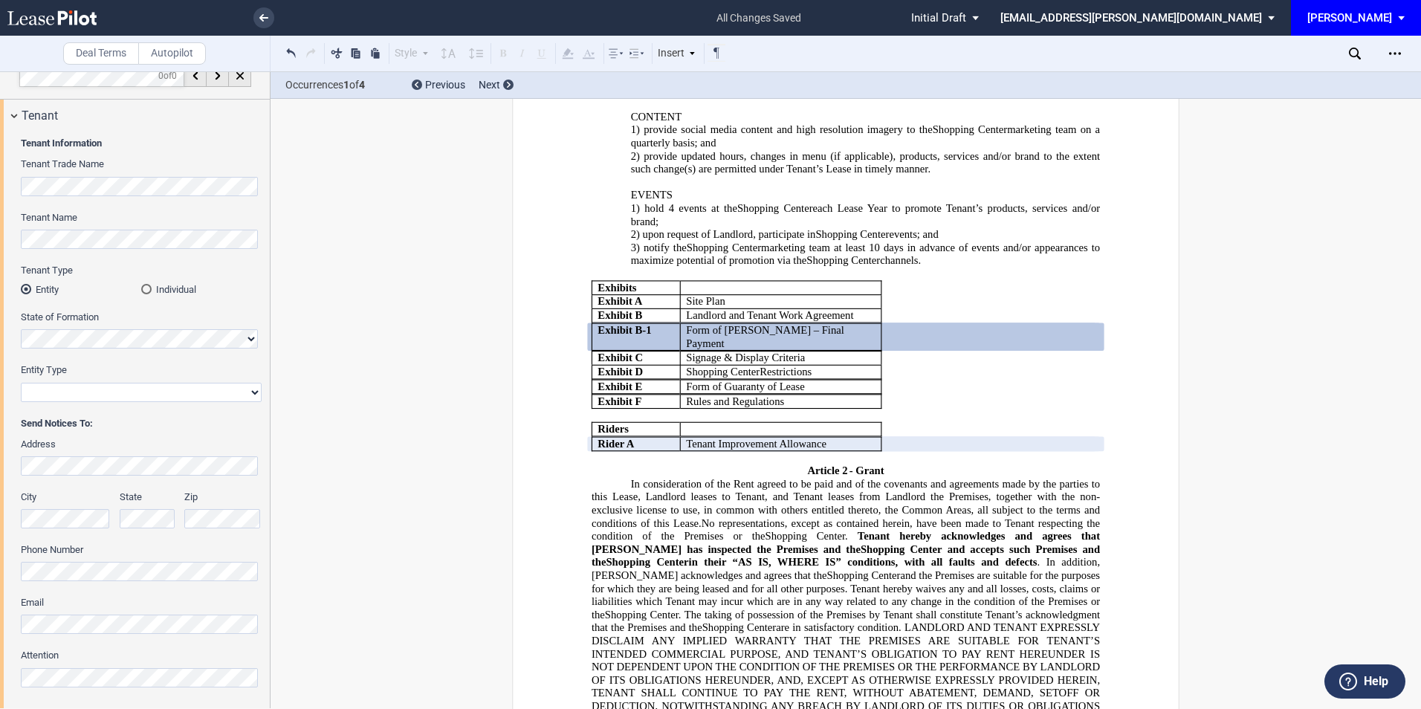
scroll to position [0, 0]
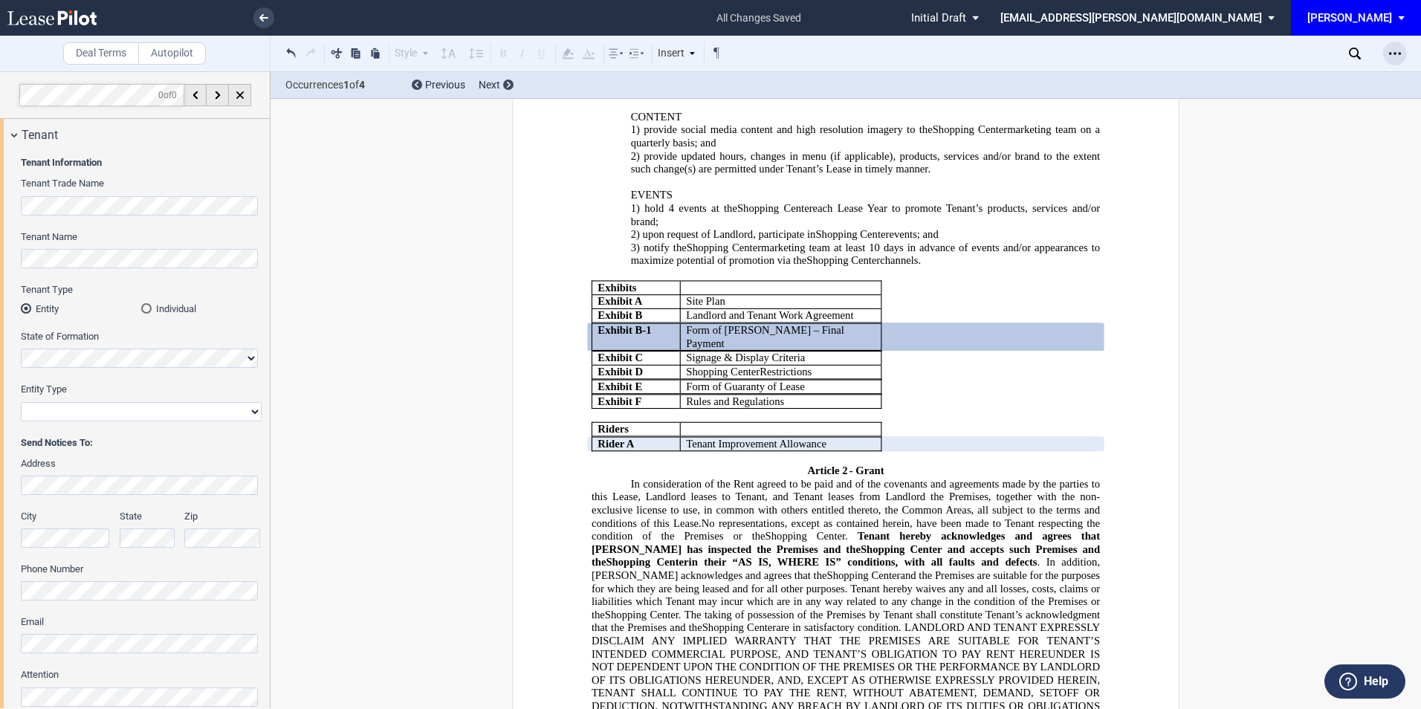
click at [1399, 52] on icon "Open Lease options menu" at bounding box center [1395, 54] width 12 height 12
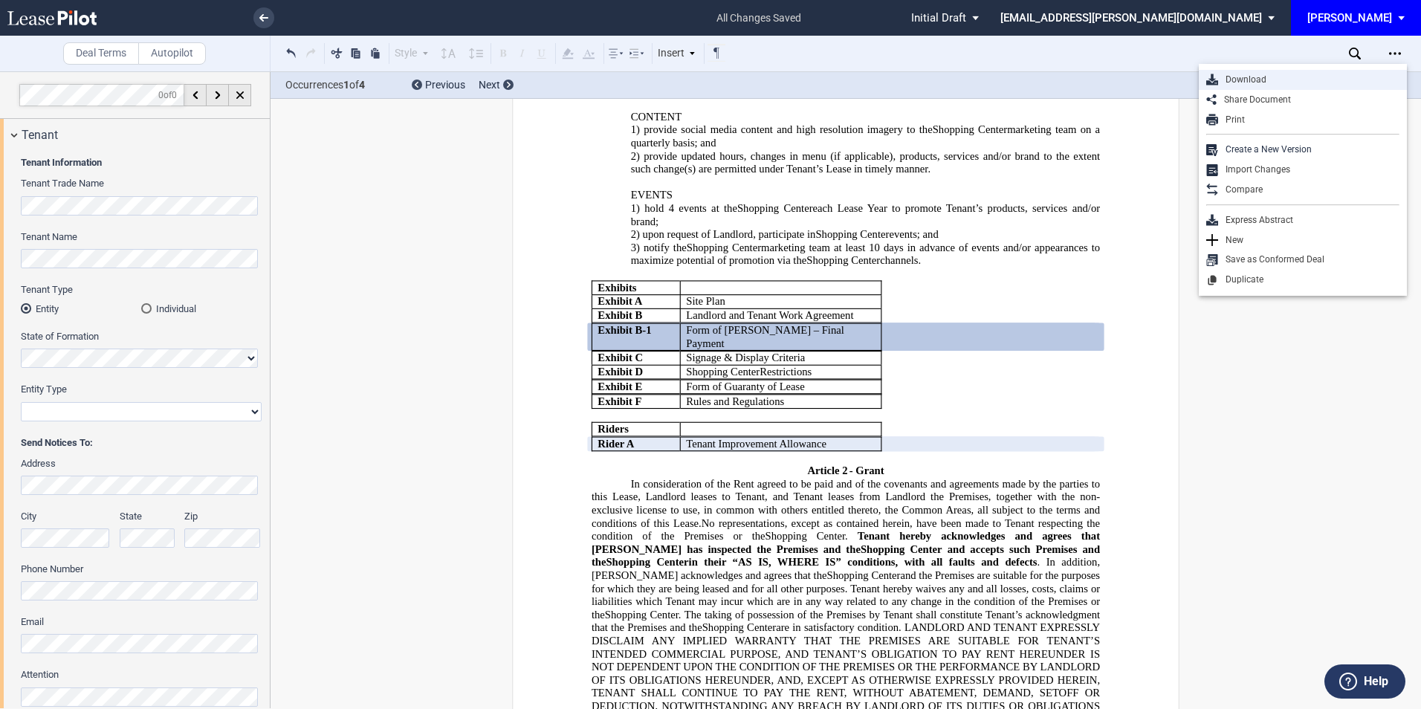
click at [1268, 78] on div "Download" at bounding box center [1308, 80] width 181 height 13
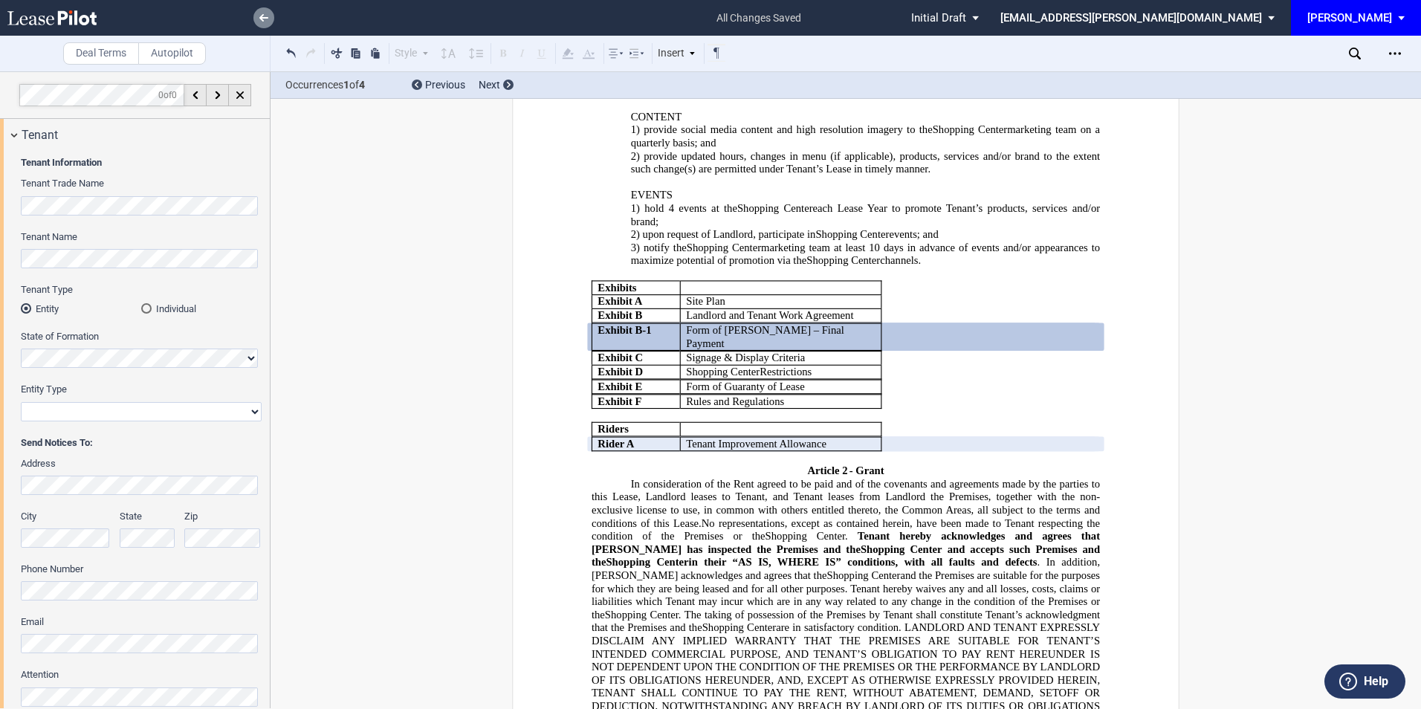
click at [259, 16] on icon at bounding box center [263, 17] width 9 height 7
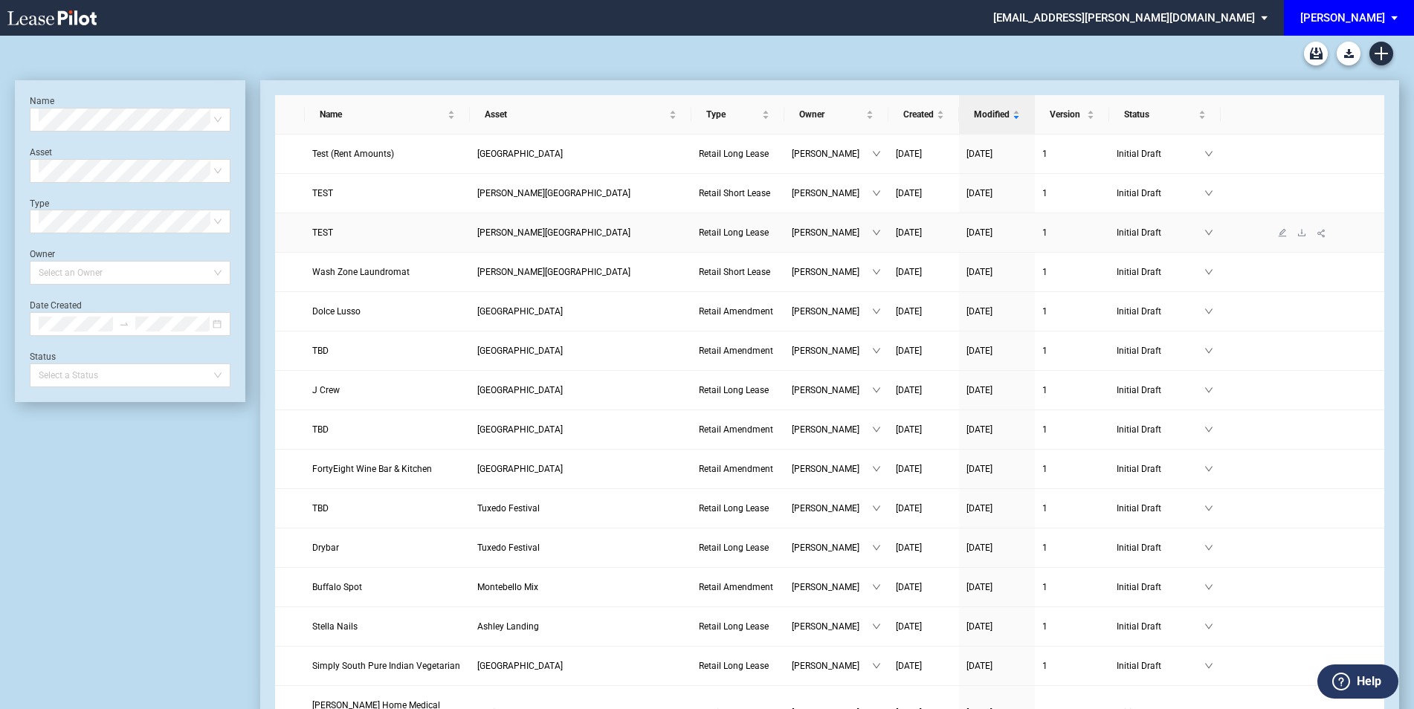
click at [567, 234] on span "Bonita Centre" at bounding box center [553, 232] width 153 height 10
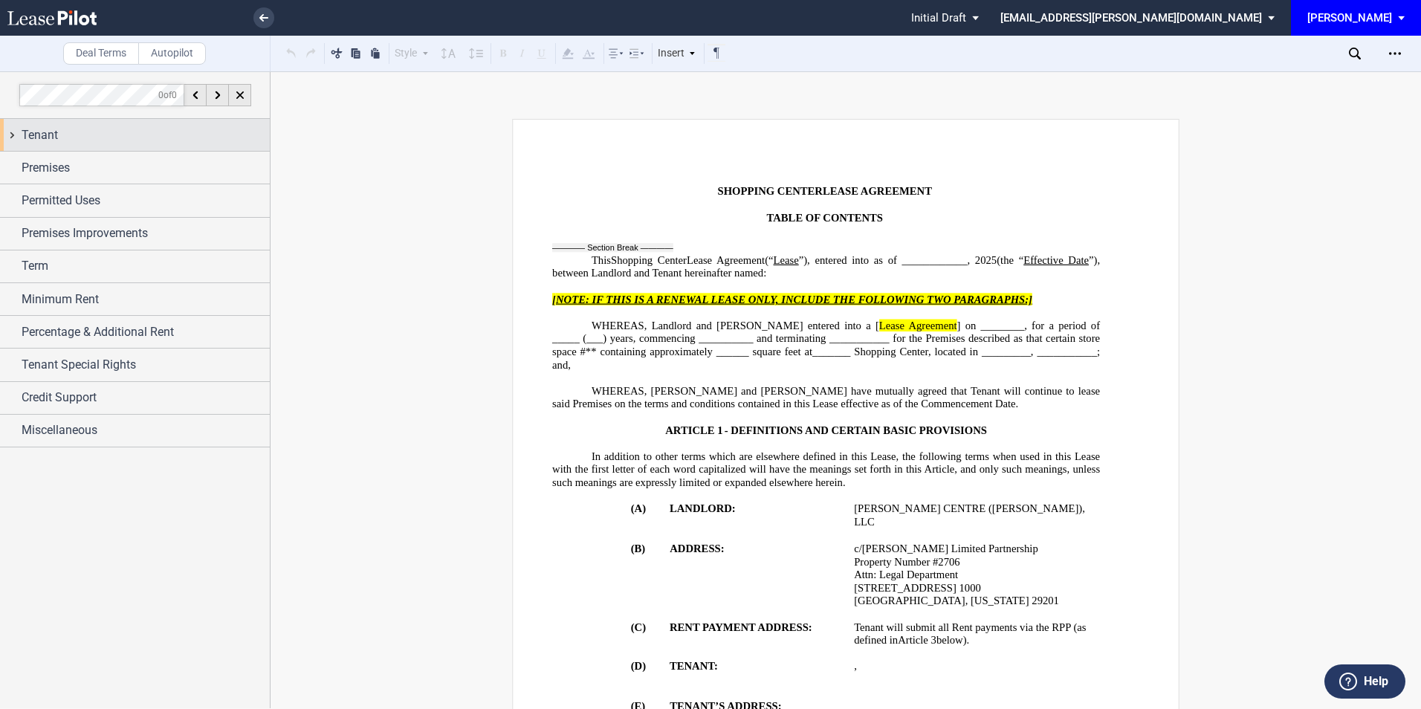
click at [114, 125] on div "Tenant" at bounding box center [135, 135] width 270 height 32
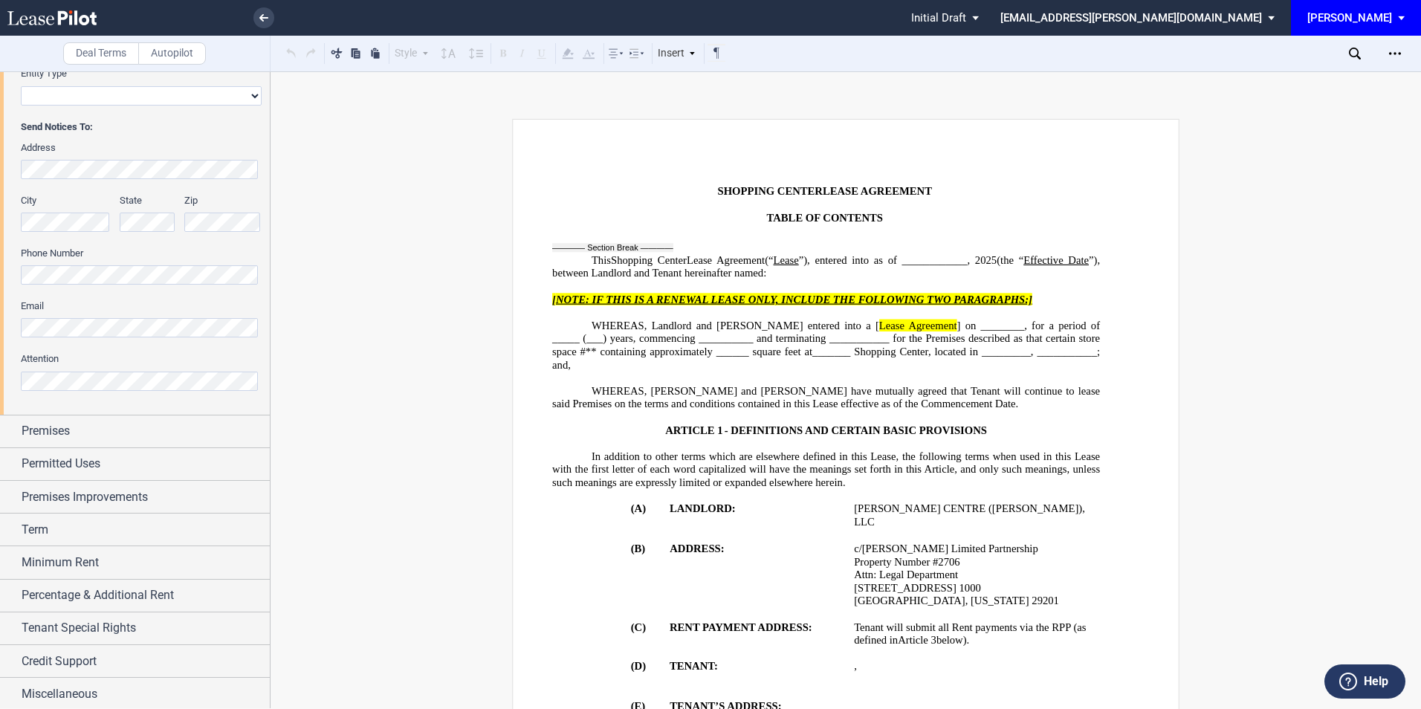
scroll to position [318, 0]
click at [80, 423] on div "Premises" at bounding box center [146, 429] width 248 height 18
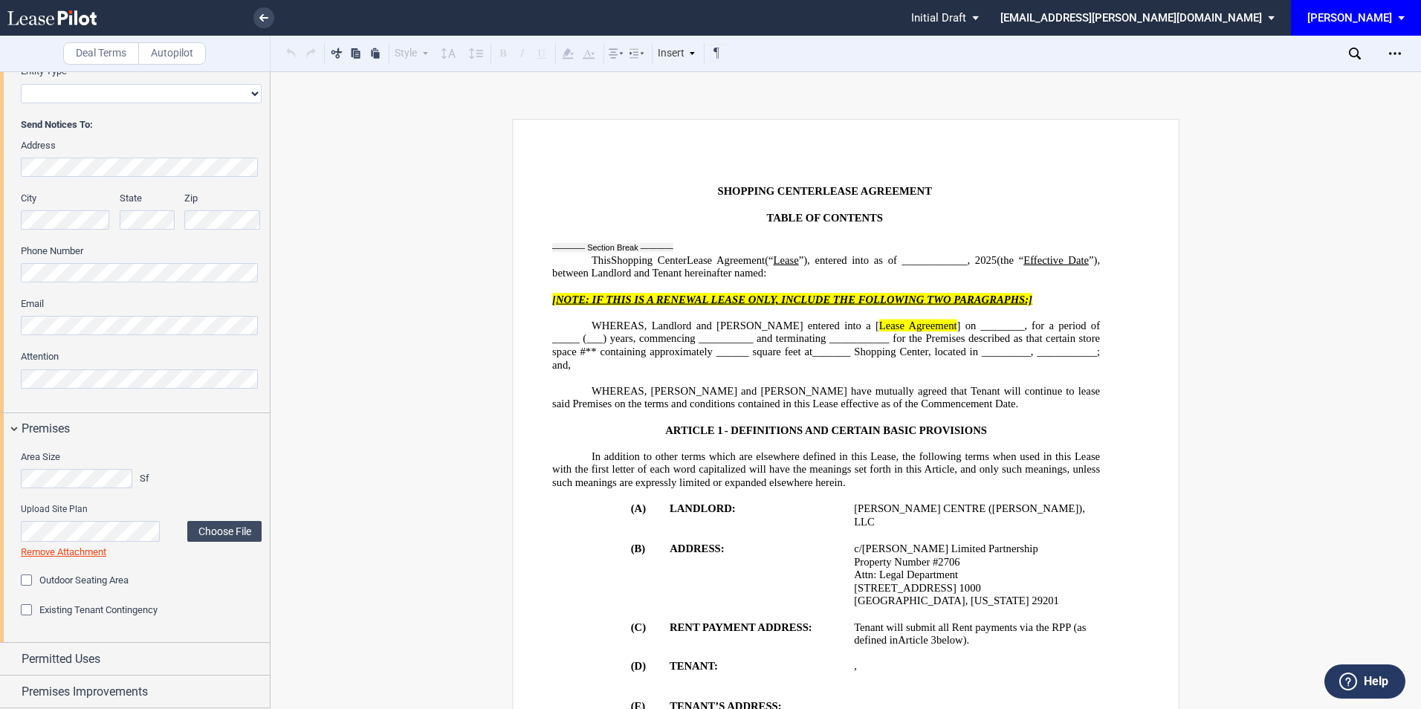
scroll to position [515, 0]
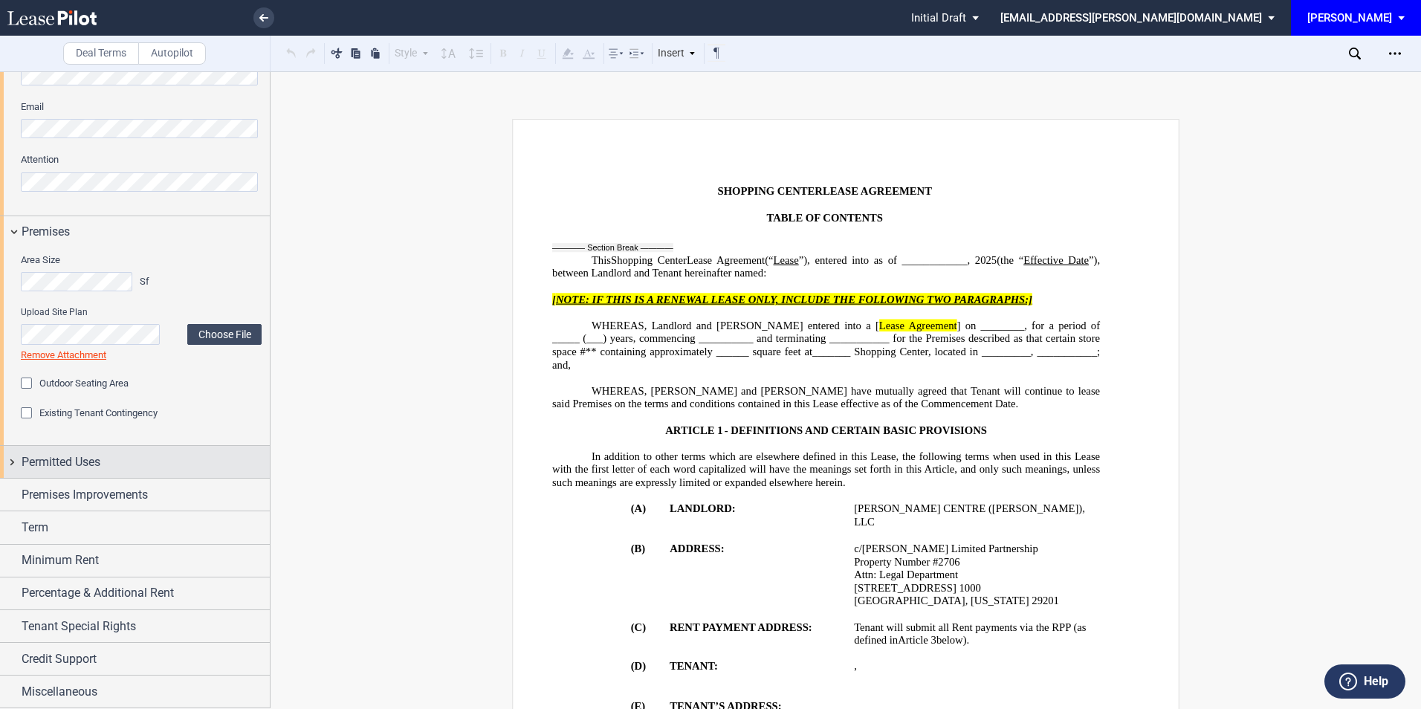
click at [76, 467] on span "Permitted Uses" at bounding box center [61, 462] width 79 height 18
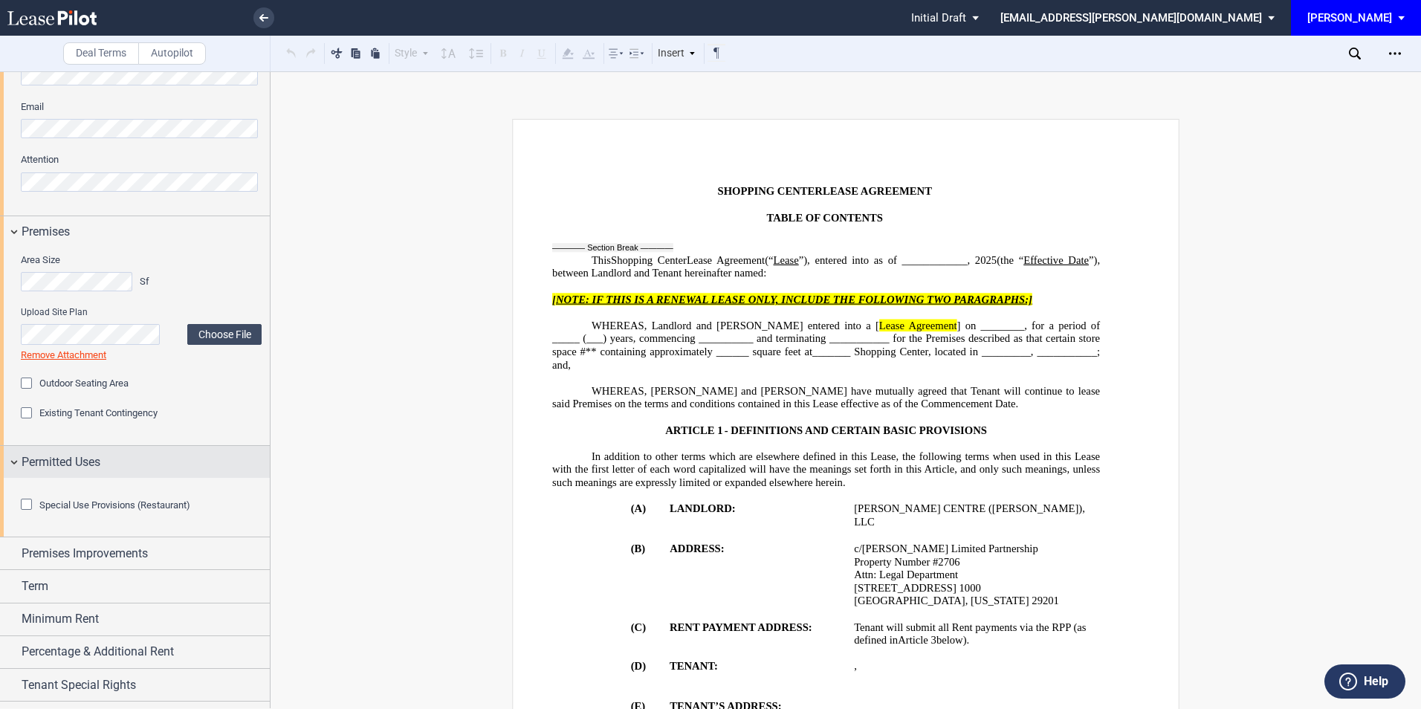
scroll to position [614, 0]
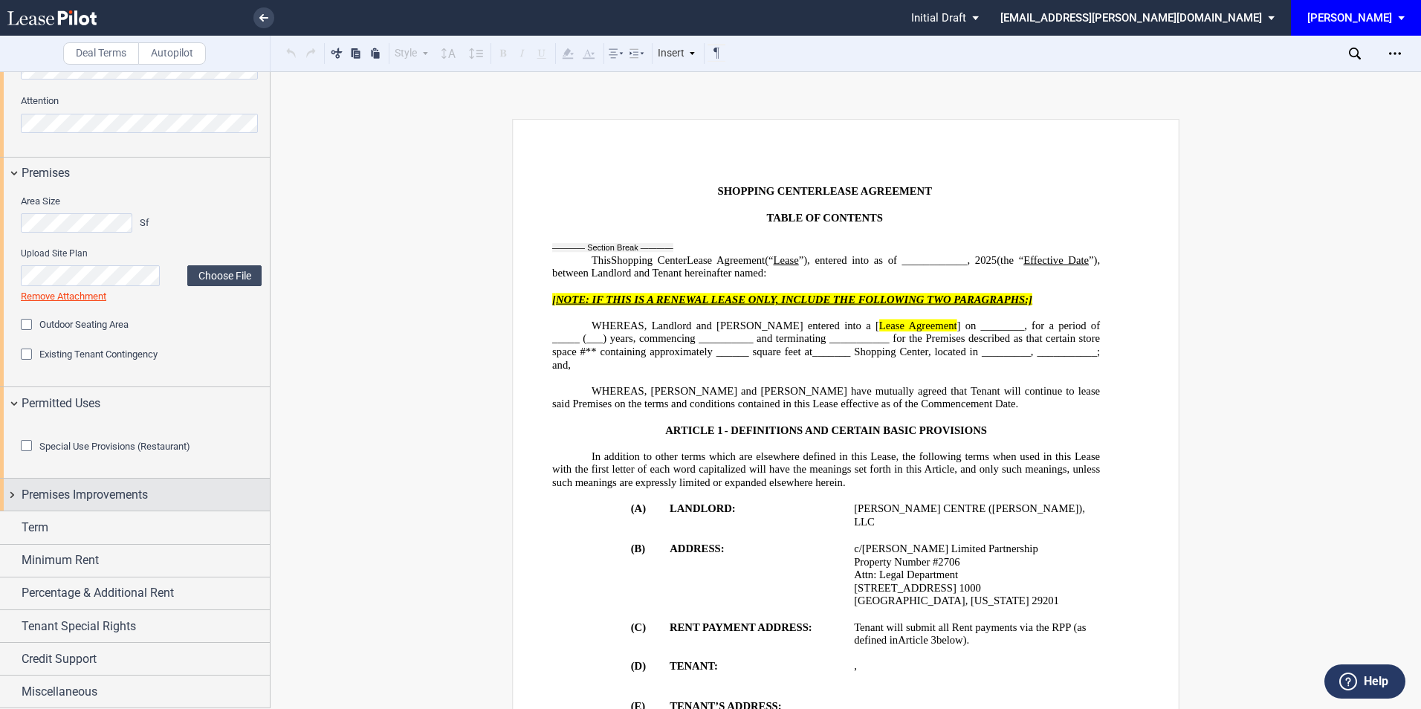
click at [51, 504] on span "Premises Improvements" at bounding box center [85, 495] width 126 height 18
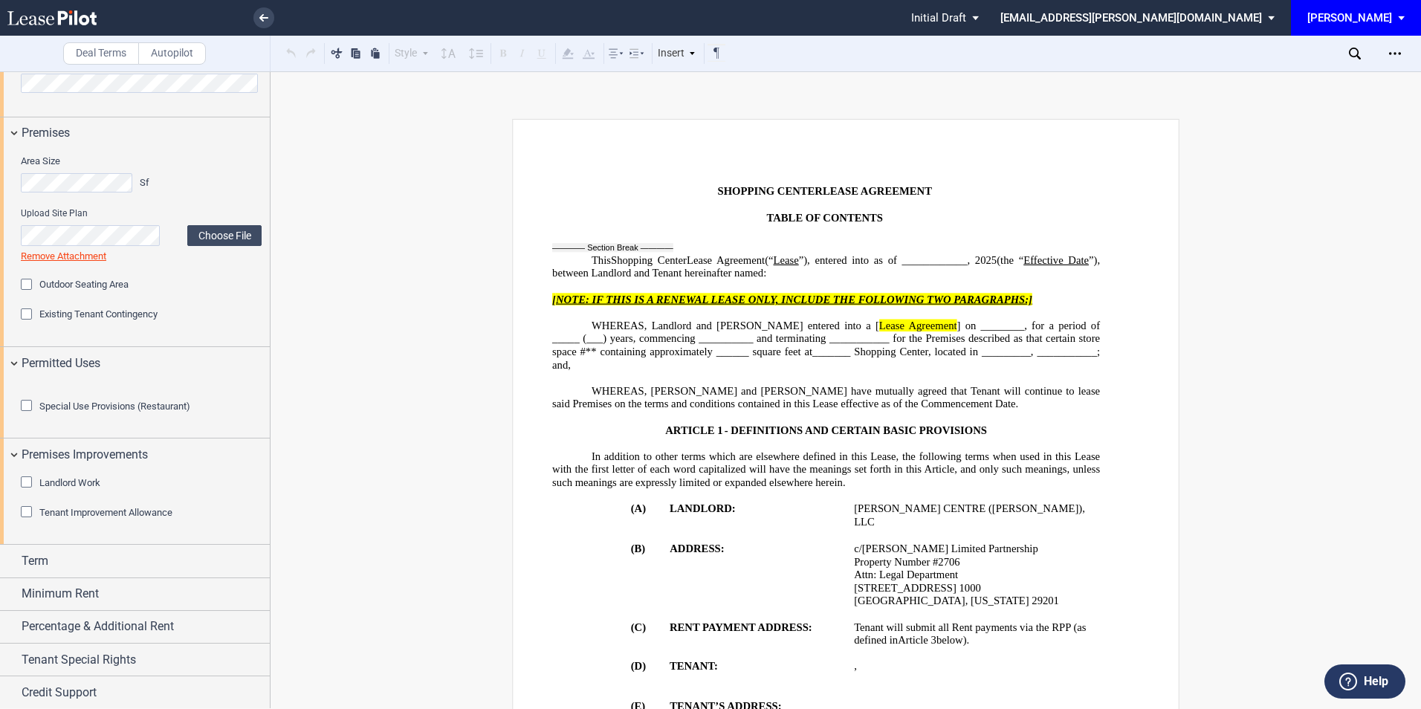
scroll to position [713, 0]
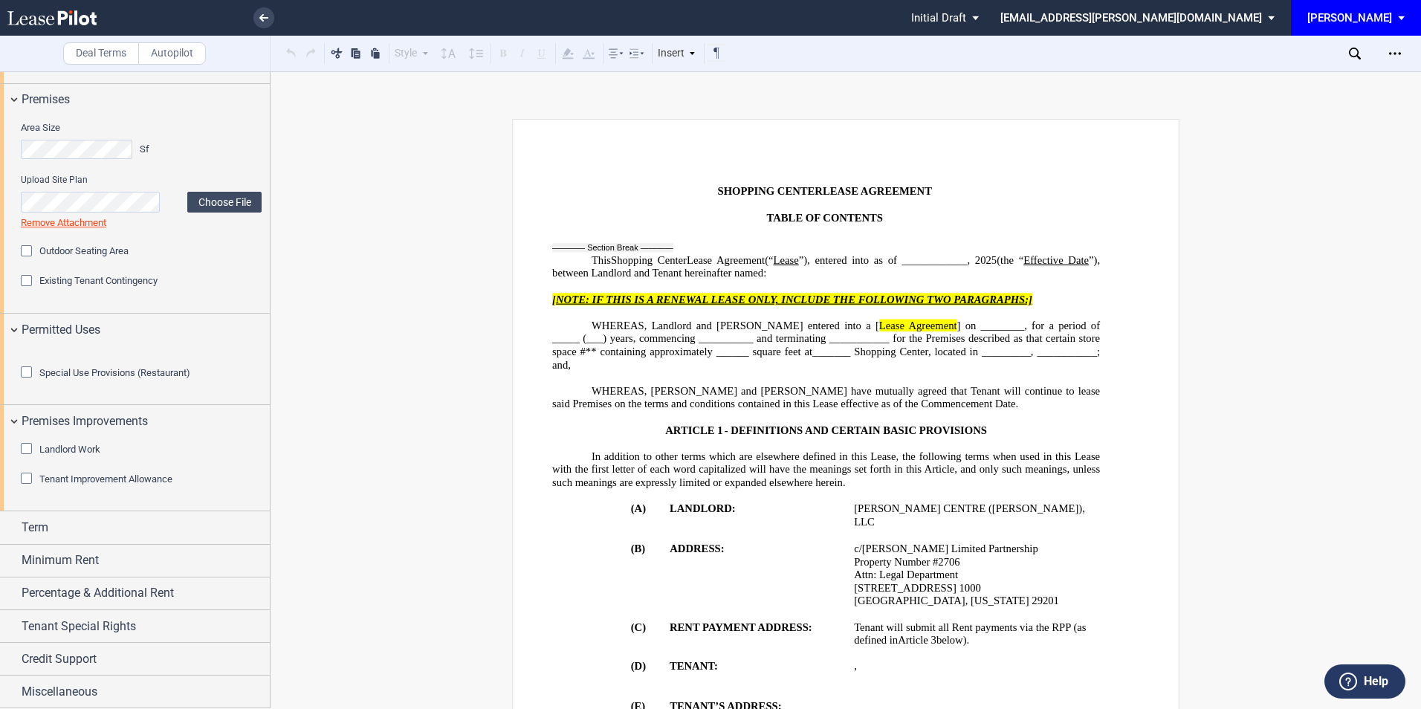
click at [26, 488] on div "Tenant Improvement Allowance" at bounding box center [28, 480] width 15 height 15
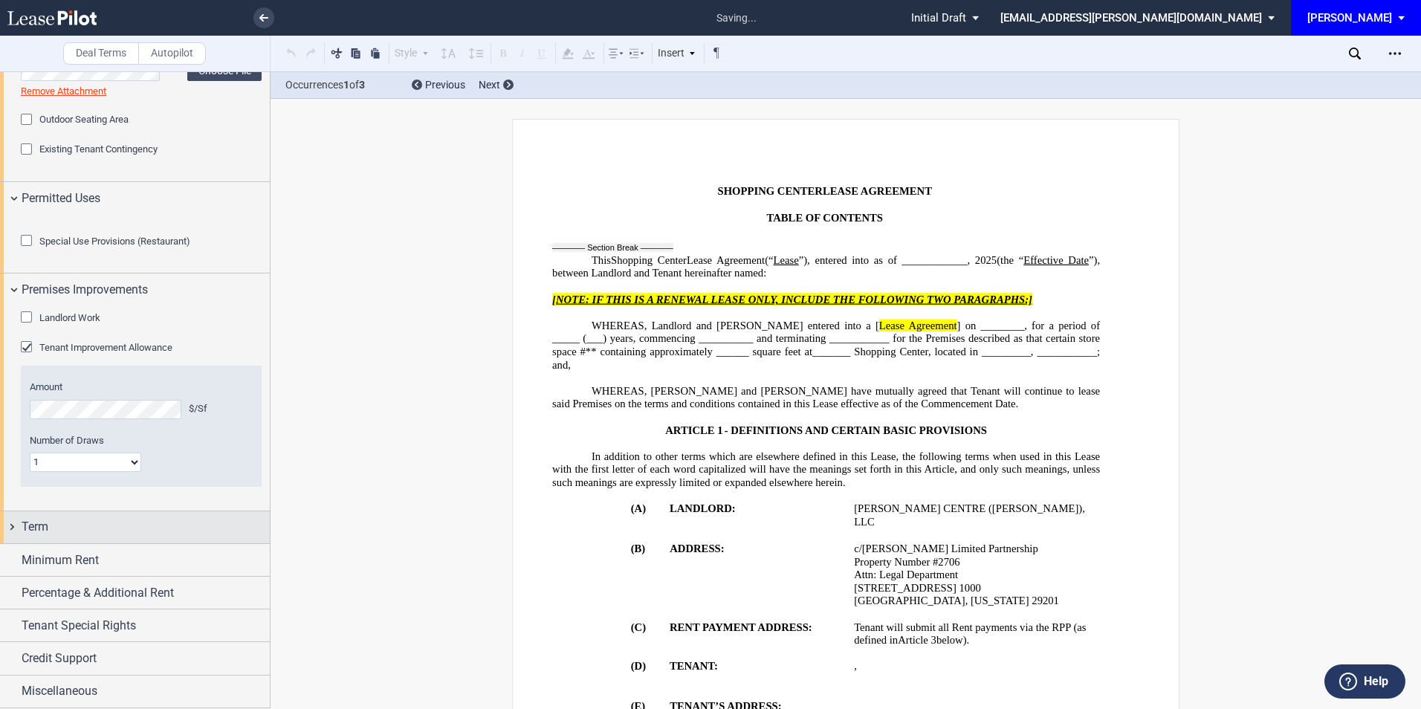
scroll to position [2270, 0]
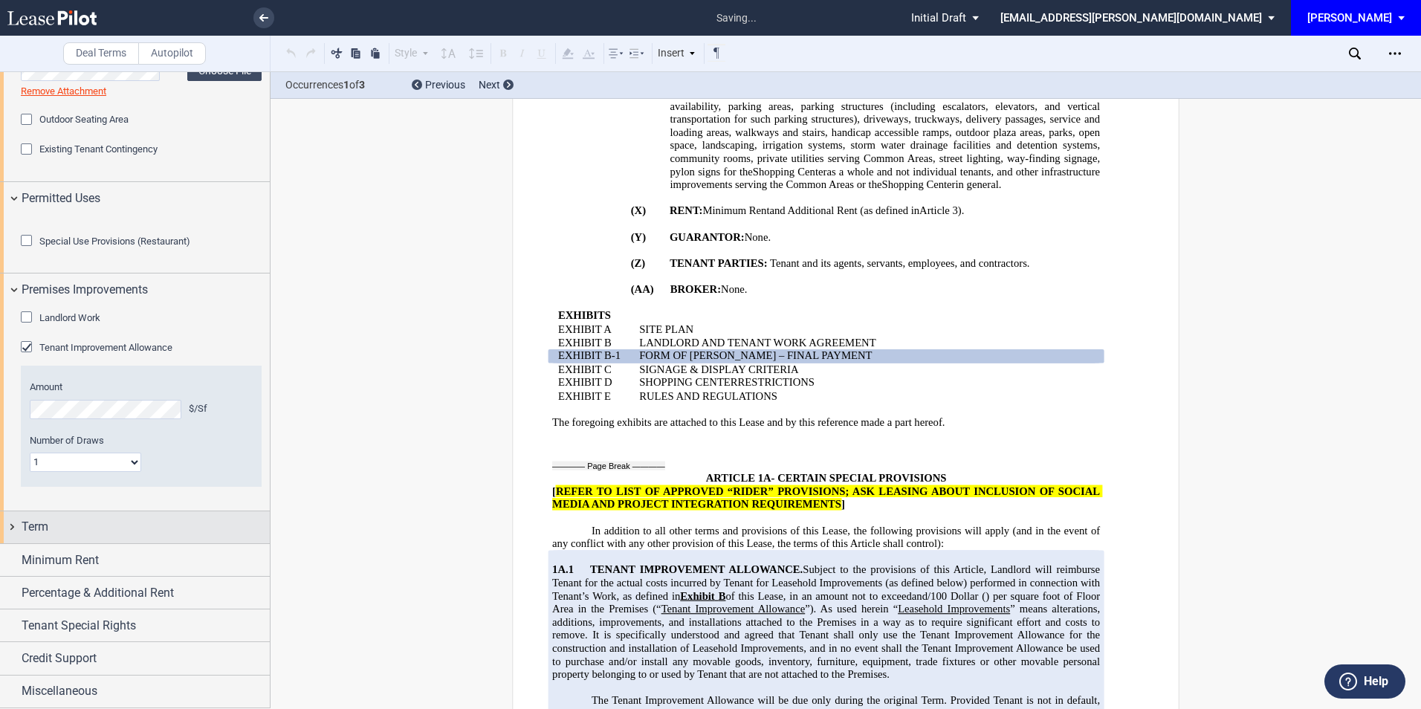
click at [78, 528] on div "Term" at bounding box center [146, 527] width 248 height 18
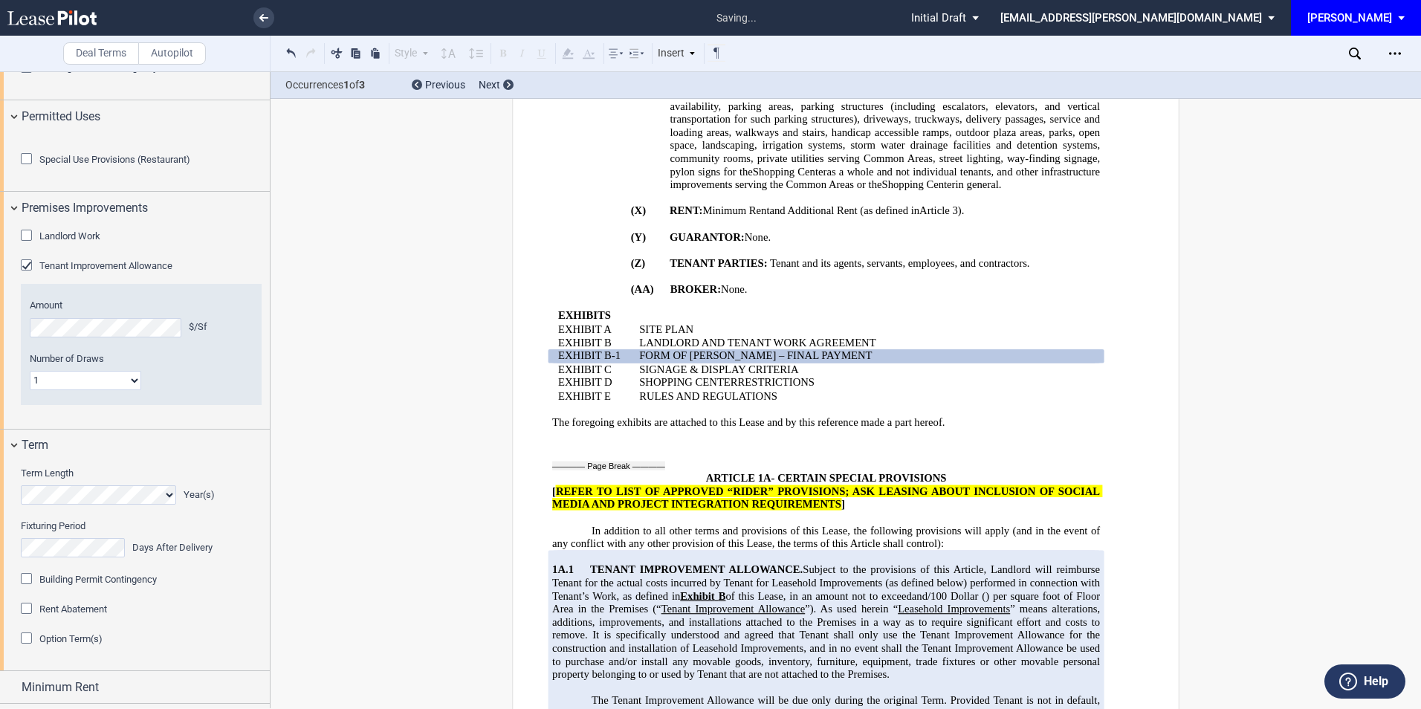
scroll to position [1059, 0]
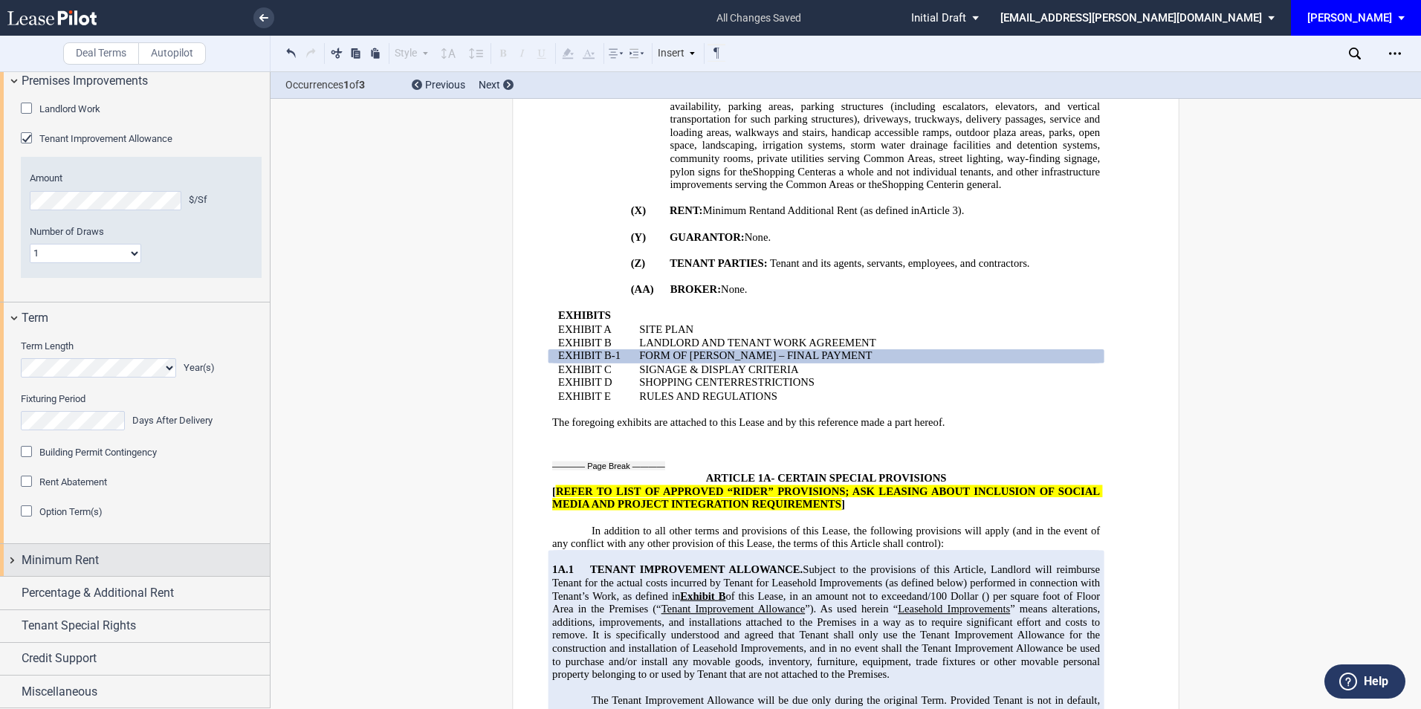
click at [79, 566] on span "Minimum Rent" at bounding box center [60, 560] width 77 height 18
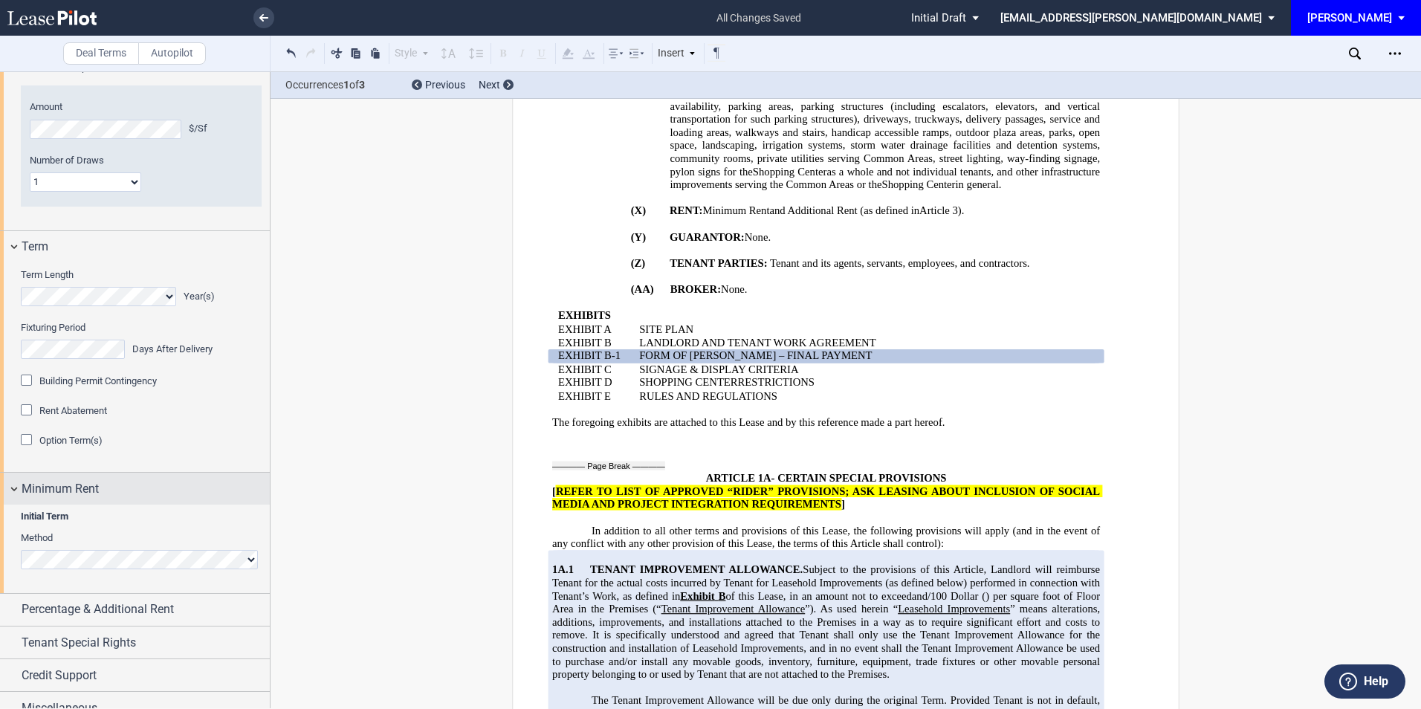
scroll to position [1158, 0]
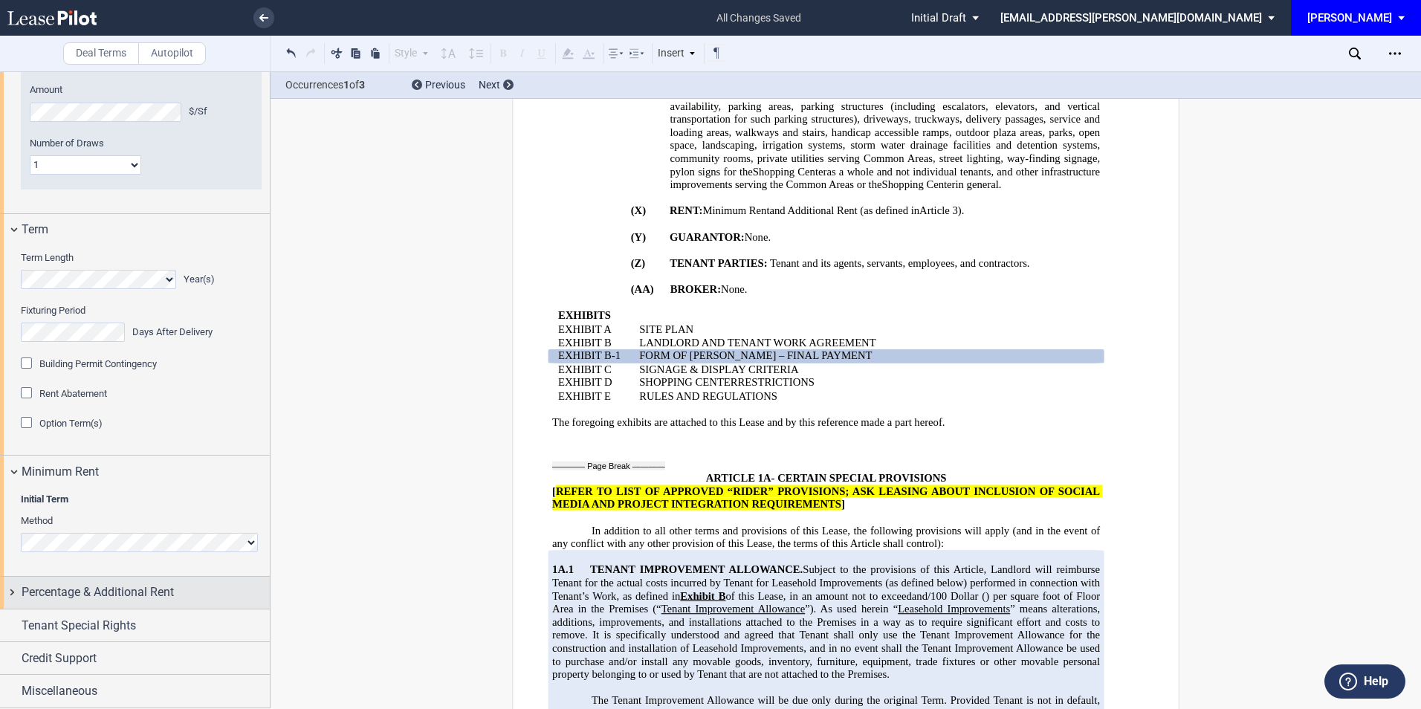
click at [70, 589] on span "Percentage & Additional Rent" at bounding box center [98, 592] width 152 height 18
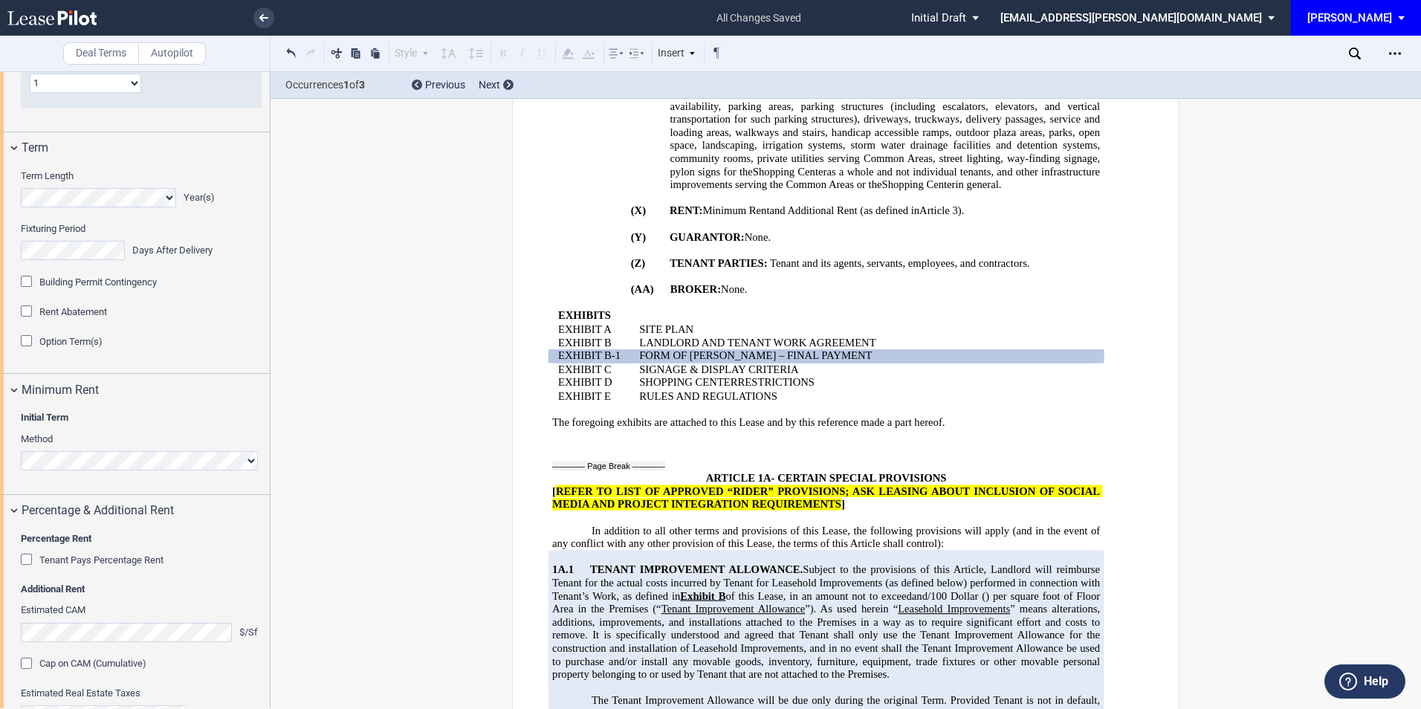
scroll to position [1356, 0]
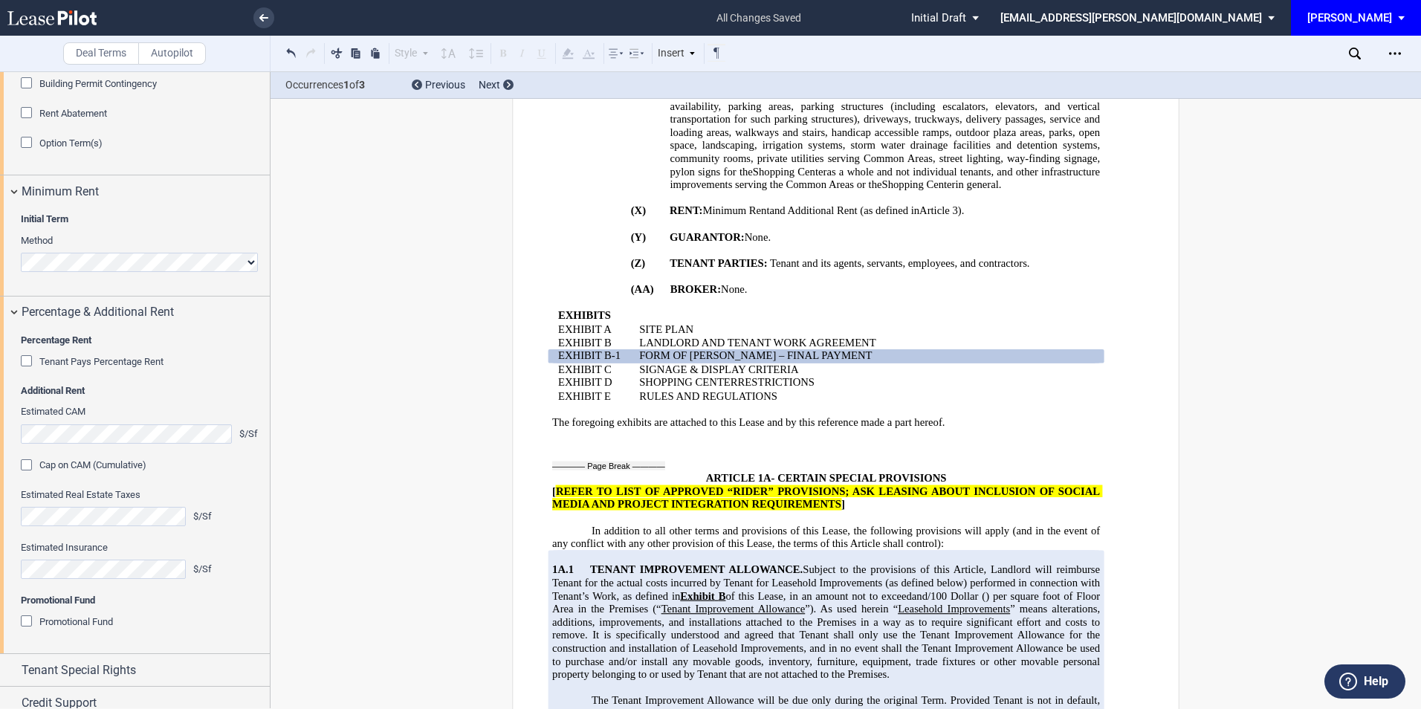
click at [22, 370] on div "Tenant Pays Percentage Rent" at bounding box center [28, 362] width 15 height 15
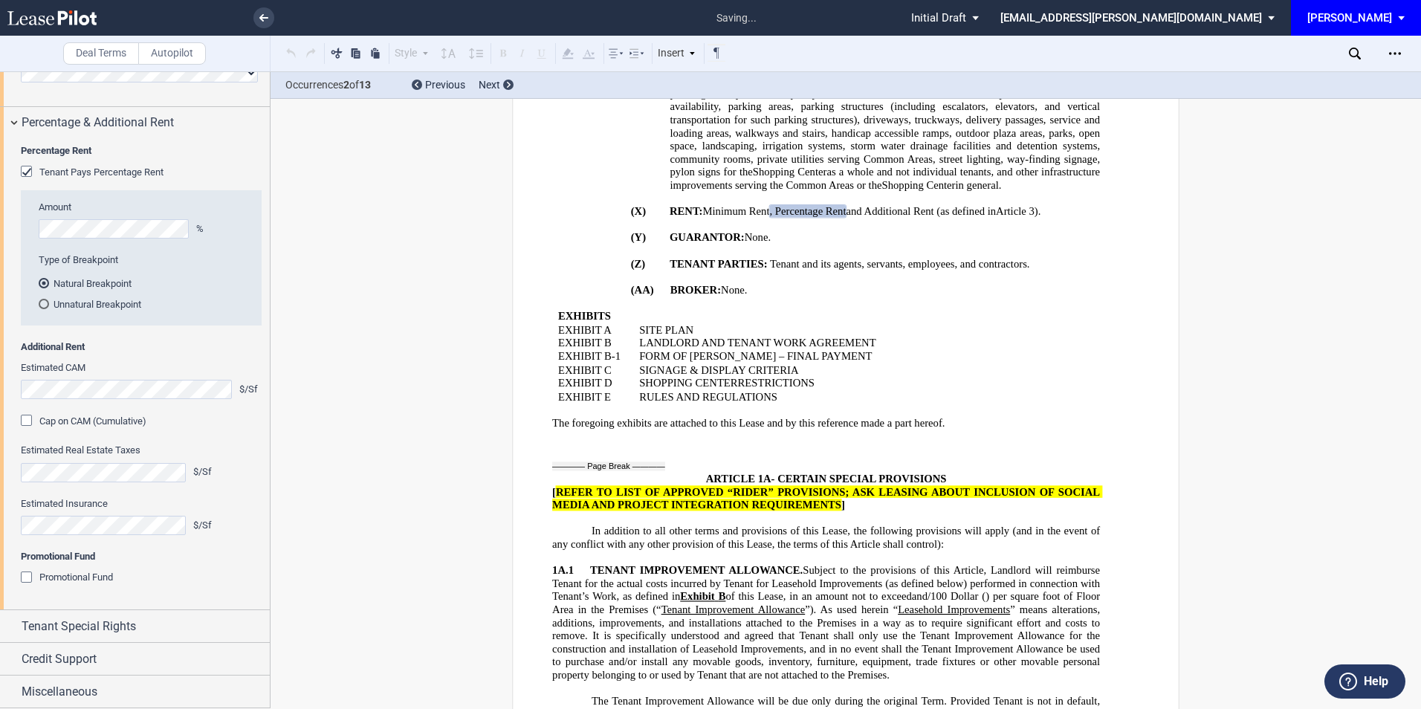
scroll to position [1628, 0]
click at [103, 627] on span "Tenant Special Rights" at bounding box center [79, 627] width 114 height 18
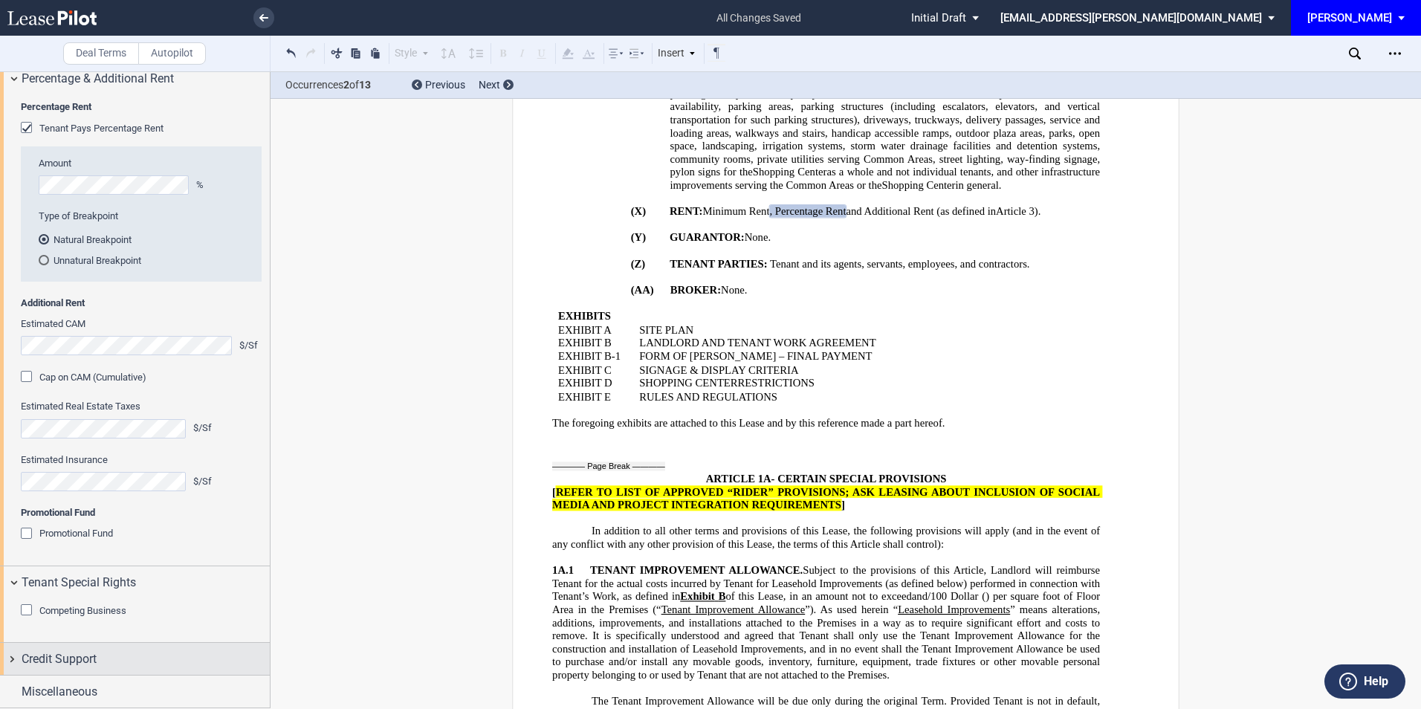
scroll to position [1672, 0]
click at [67, 658] on span "Credit Support" at bounding box center [59, 659] width 75 height 18
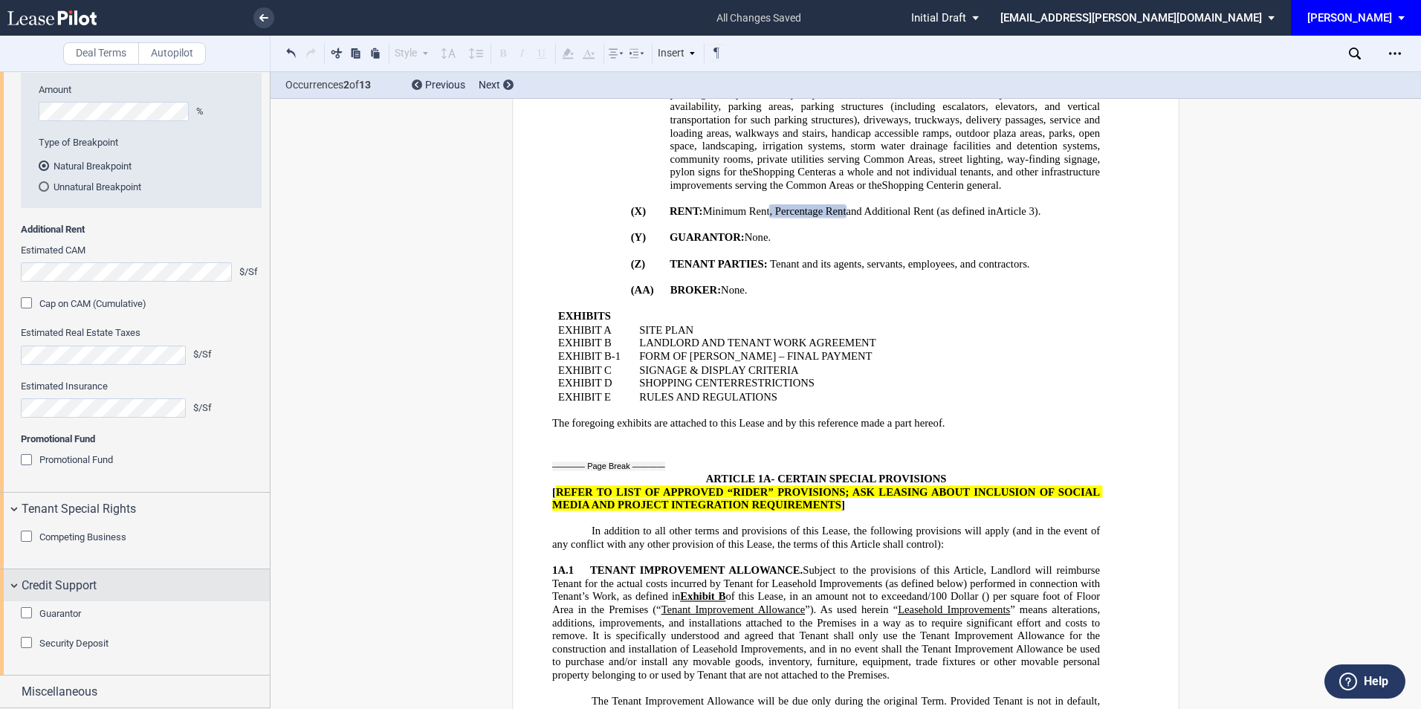
scroll to position [1746, 0]
click at [28, 612] on div "Guarantor" at bounding box center [28, 614] width 15 height 15
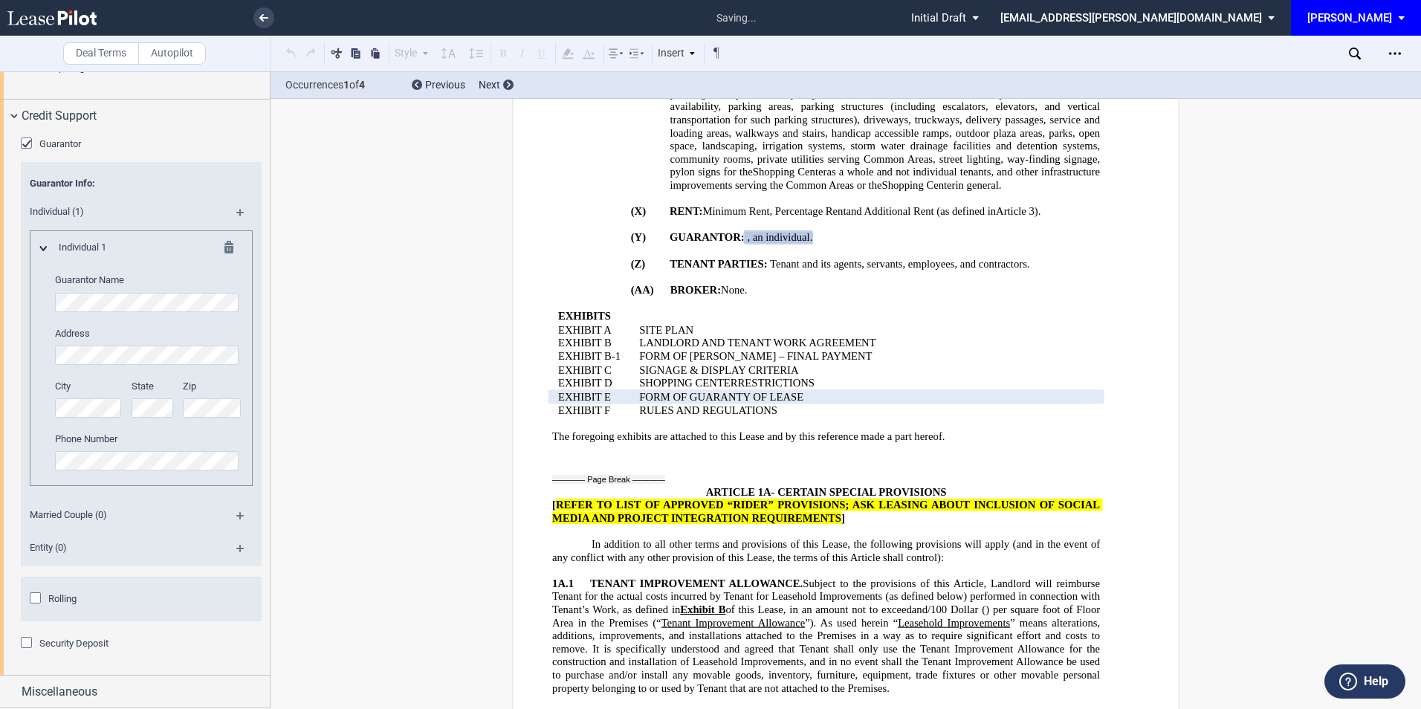
scroll to position [2215, 0]
click at [28, 646] on div "Security Deposit" at bounding box center [28, 644] width 15 height 15
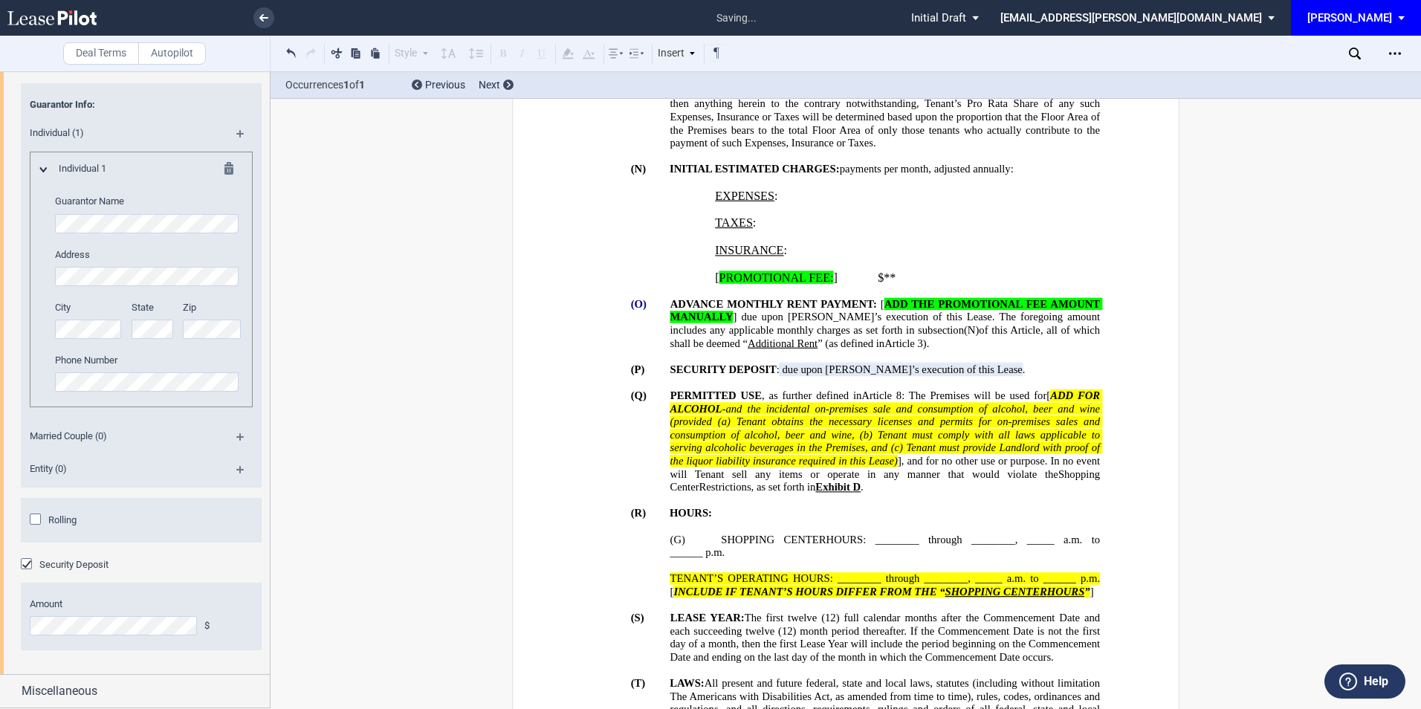
scroll to position [2293, 0]
click at [88, 692] on span "Miscellaneous" at bounding box center [60, 691] width 76 height 18
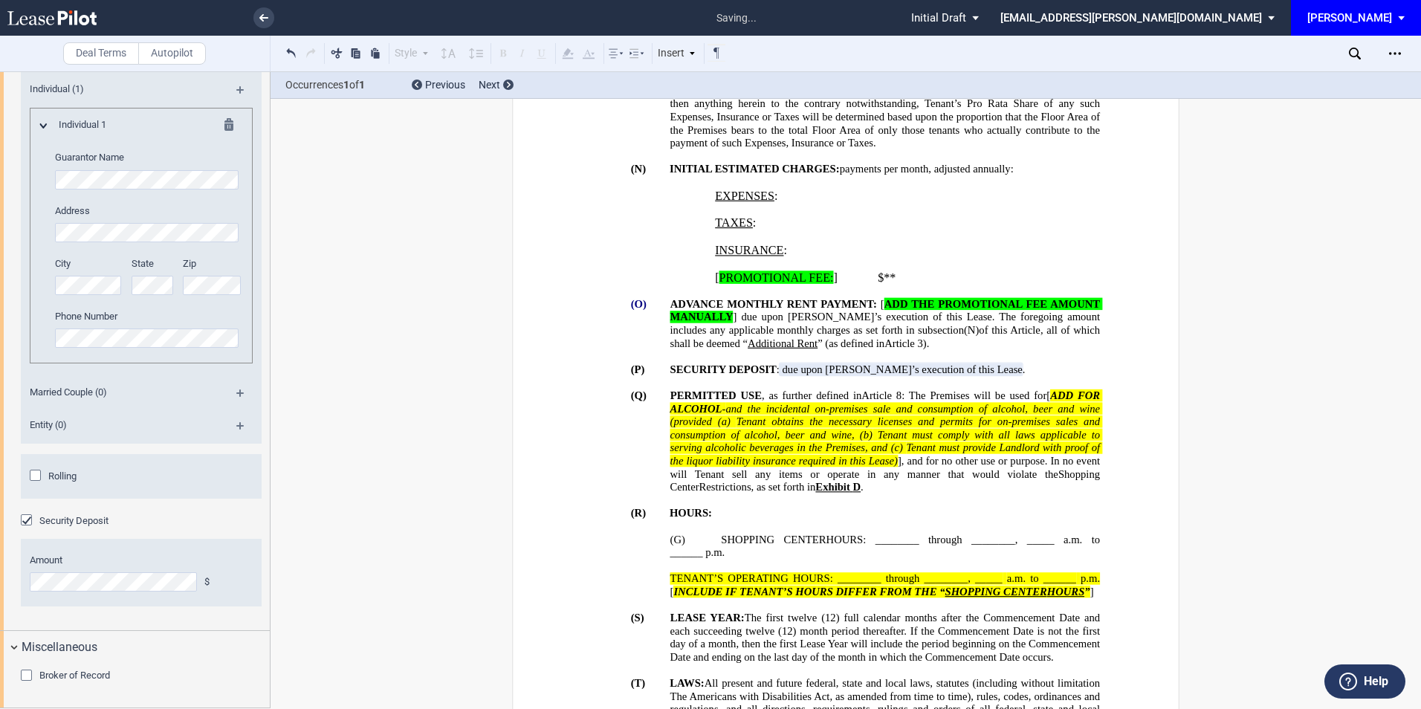
scroll to position [2337, 0]
click at [24, 675] on div "Broker of Record" at bounding box center [28, 677] width 15 height 15
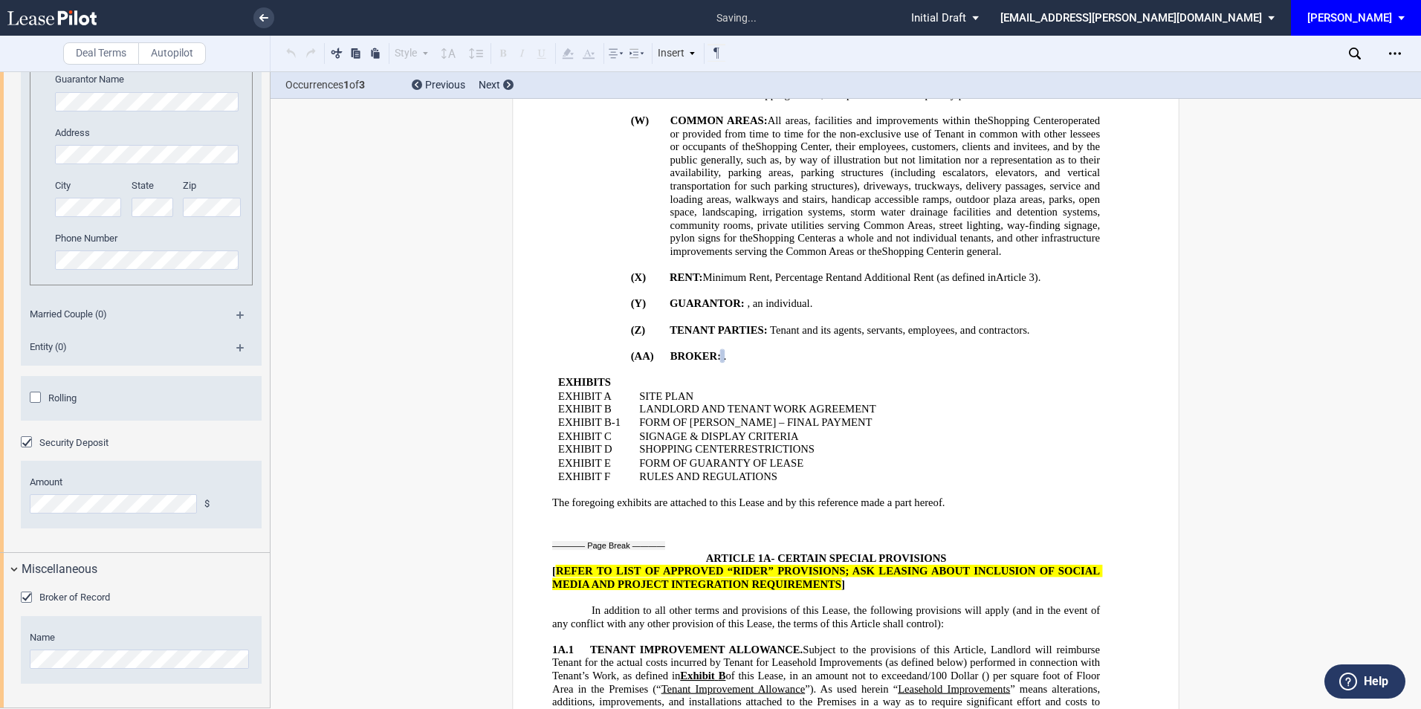
scroll to position [2308, 0]
click at [1399, 47] on div "Open Lease options menu" at bounding box center [1395, 54] width 24 height 24
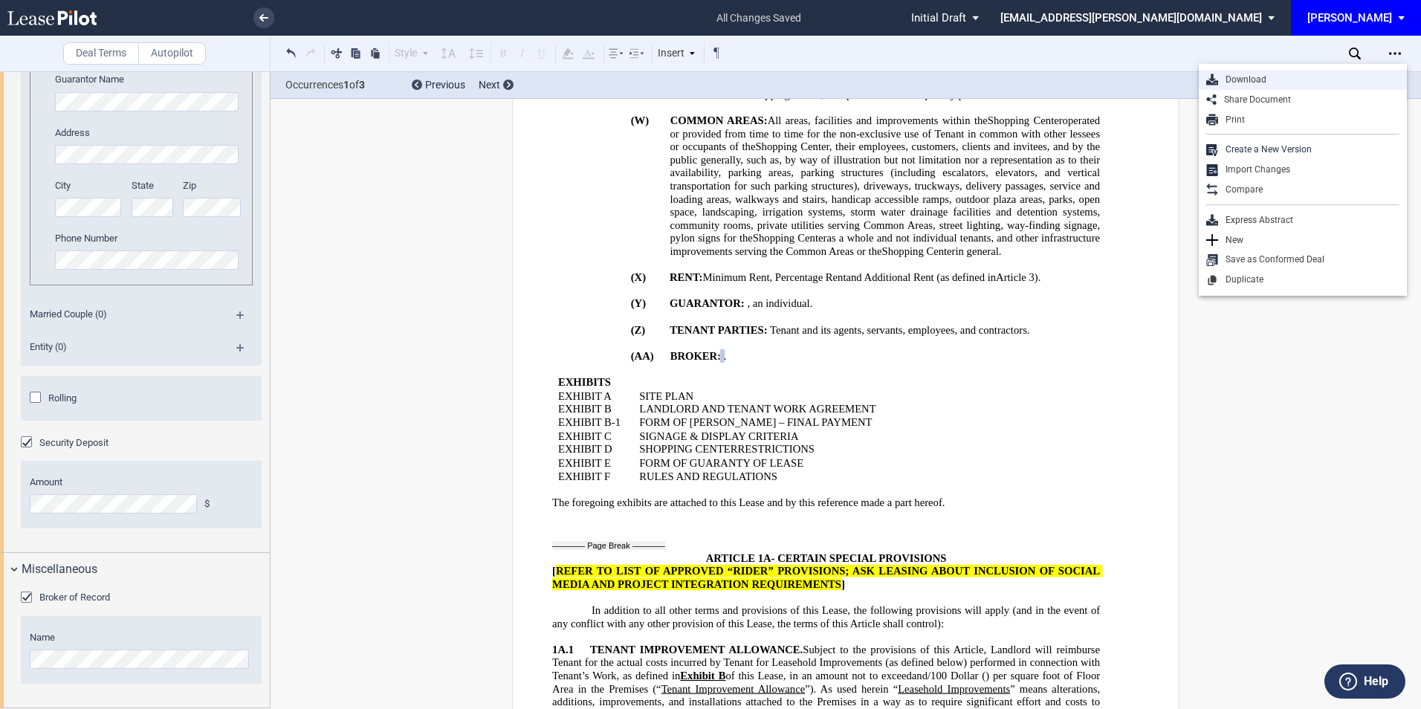
click at [1240, 88] on div "Download" at bounding box center [1303, 80] width 208 height 20
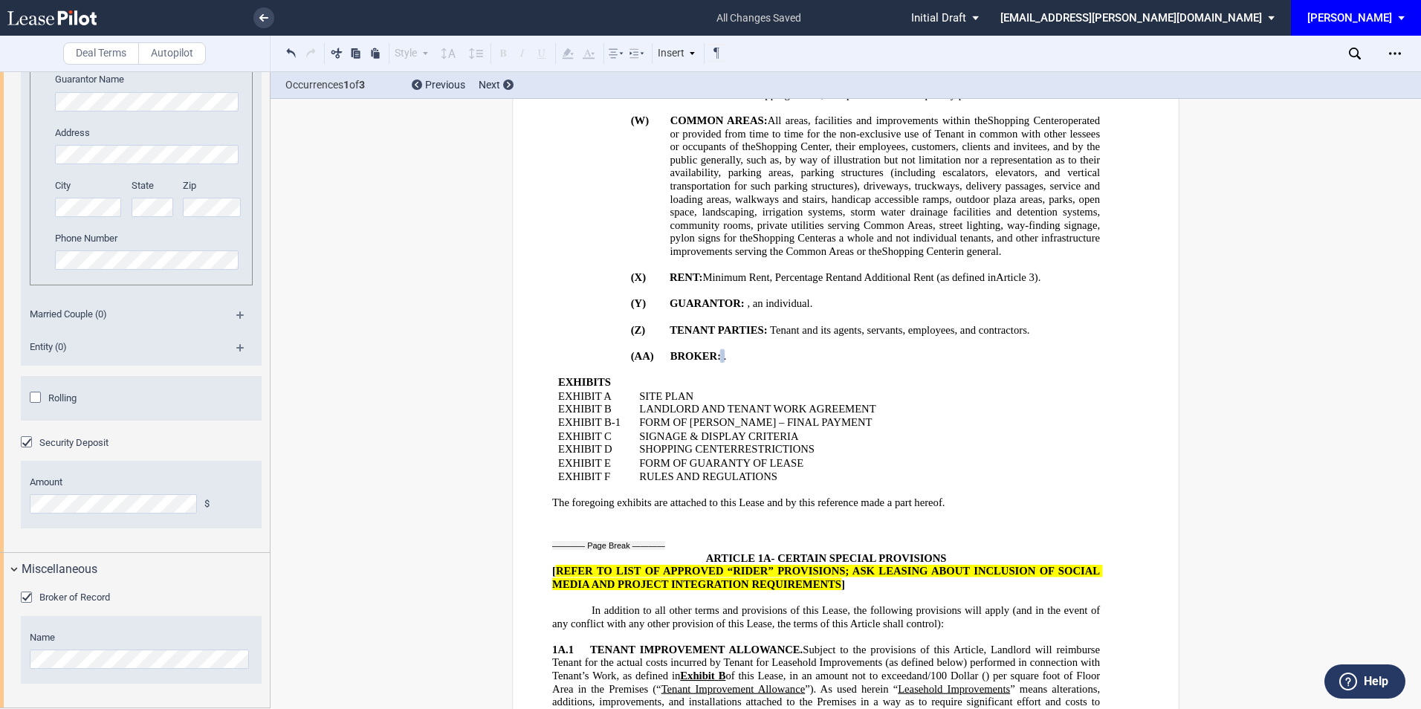
scroll to position [2407, 0]
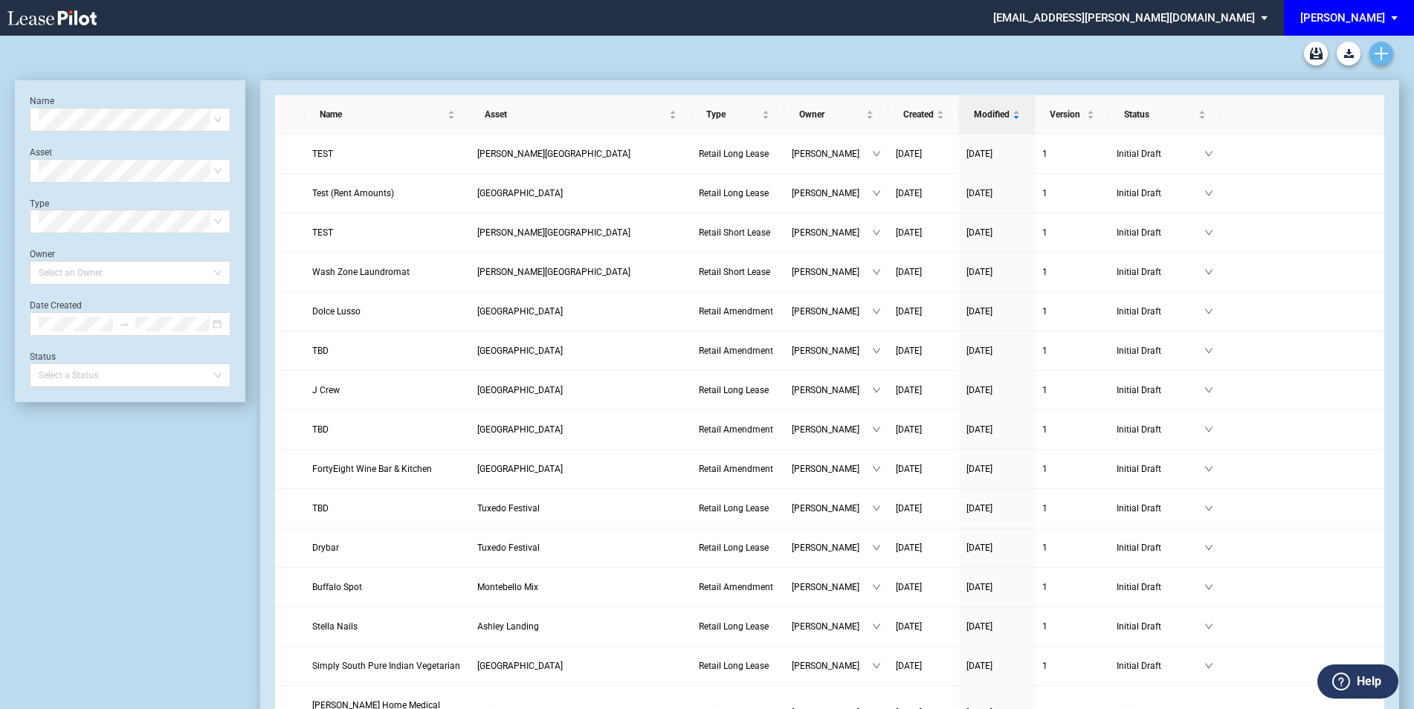
click at [1382, 56] on icon "Create new document" at bounding box center [1380, 53] width 13 height 13
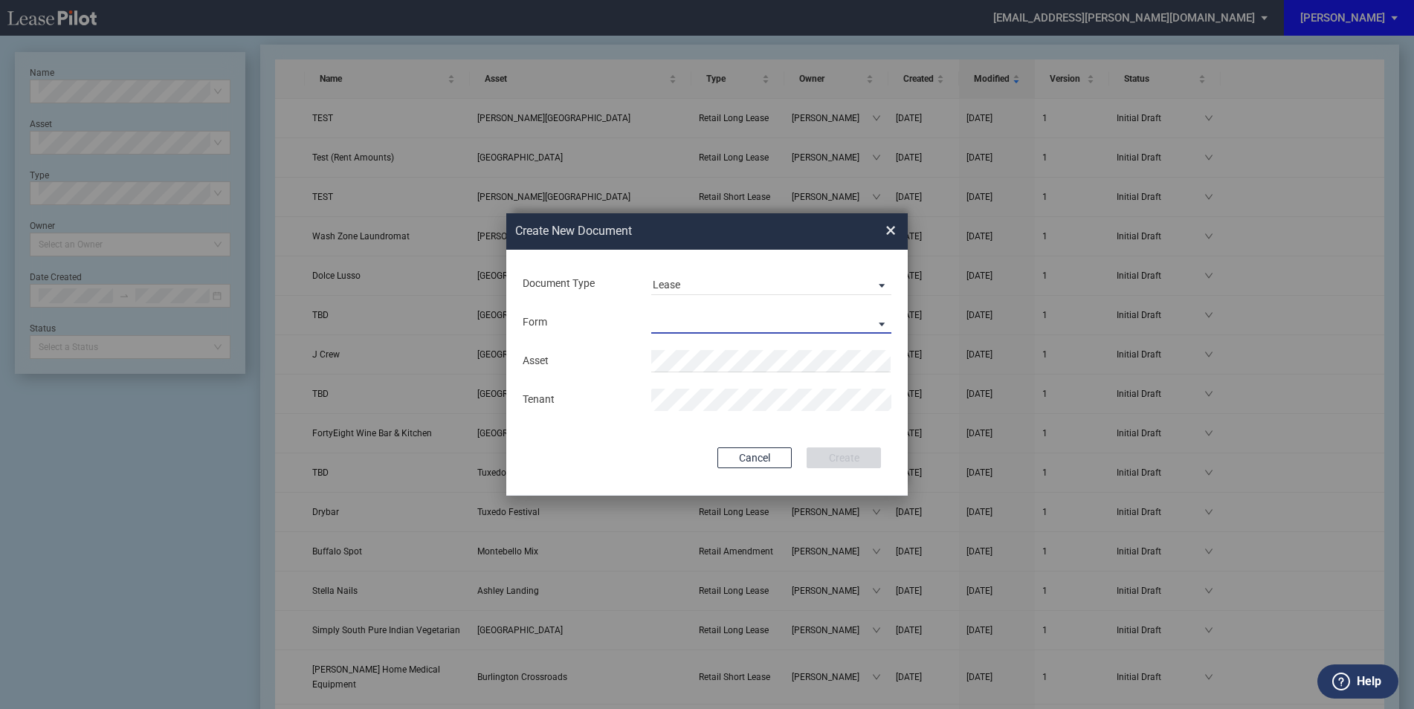
click at [716, 316] on md-select "Retail Long Lease Retail Short Lease" at bounding box center [771, 322] width 240 height 22
click at [706, 323] on div "Retail Long Lease" at bounding box center [700, 323] width 94 height 16
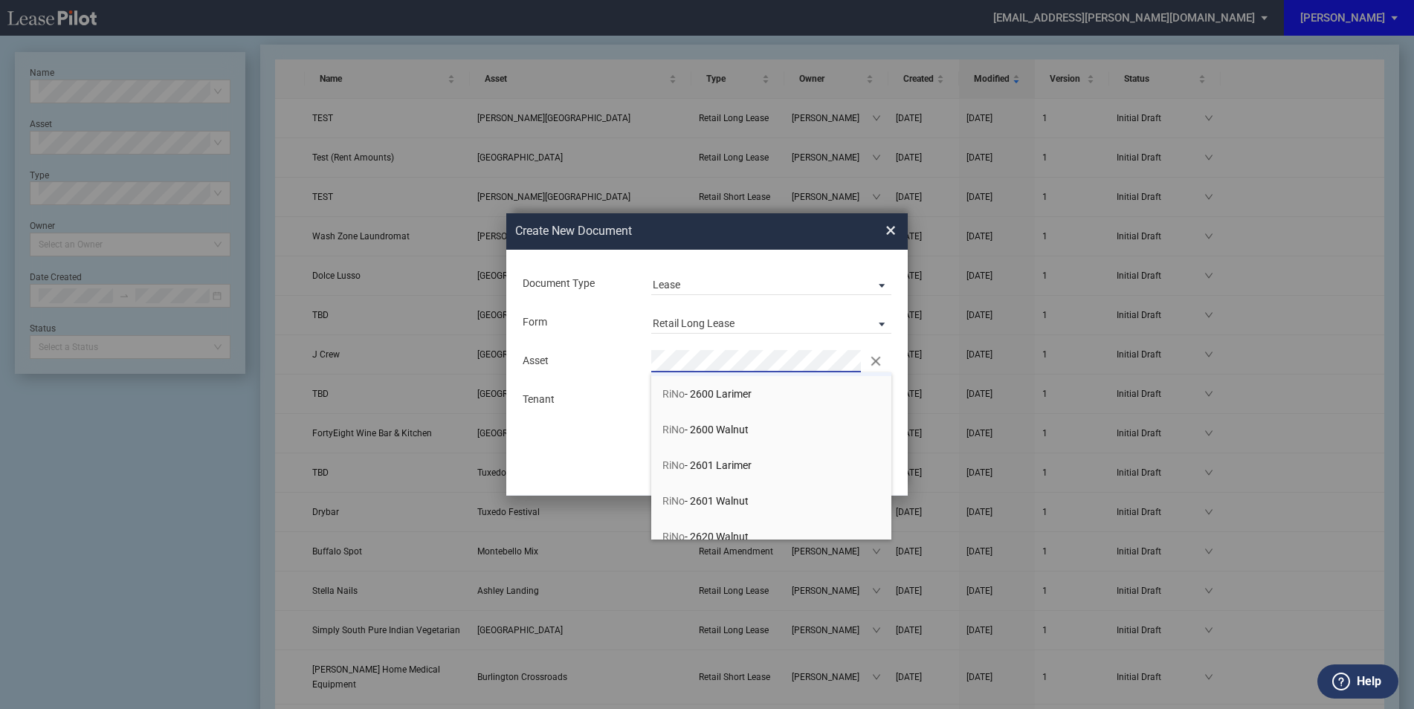
scroll to position [99, 0]
click at [740, 464] on span "RiNo - 2601 Walnut" at bounding box center [705, 470] width 86 height 12
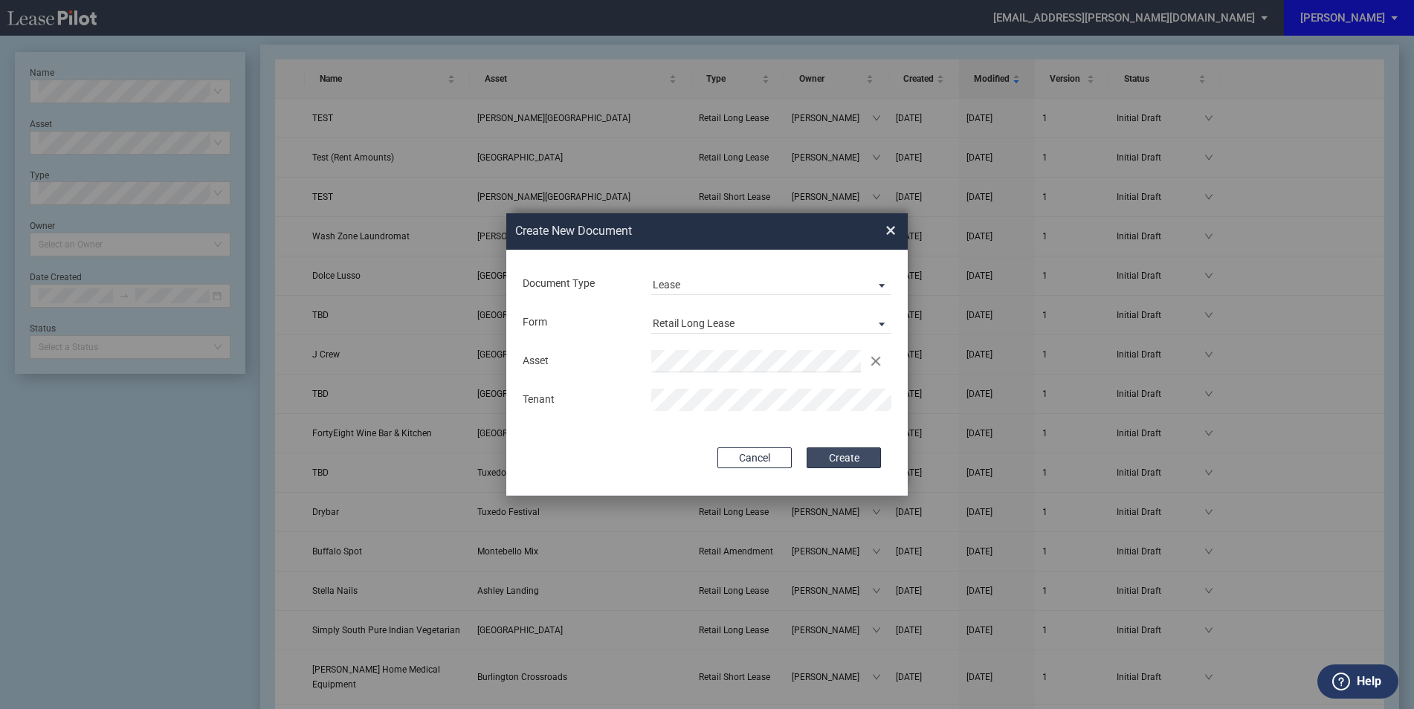
click at [855, 459] on button "Create" at bounding box center [843, 457] width 74 height 21
